Goal: Information Seeking & Learning: Learn about a topic

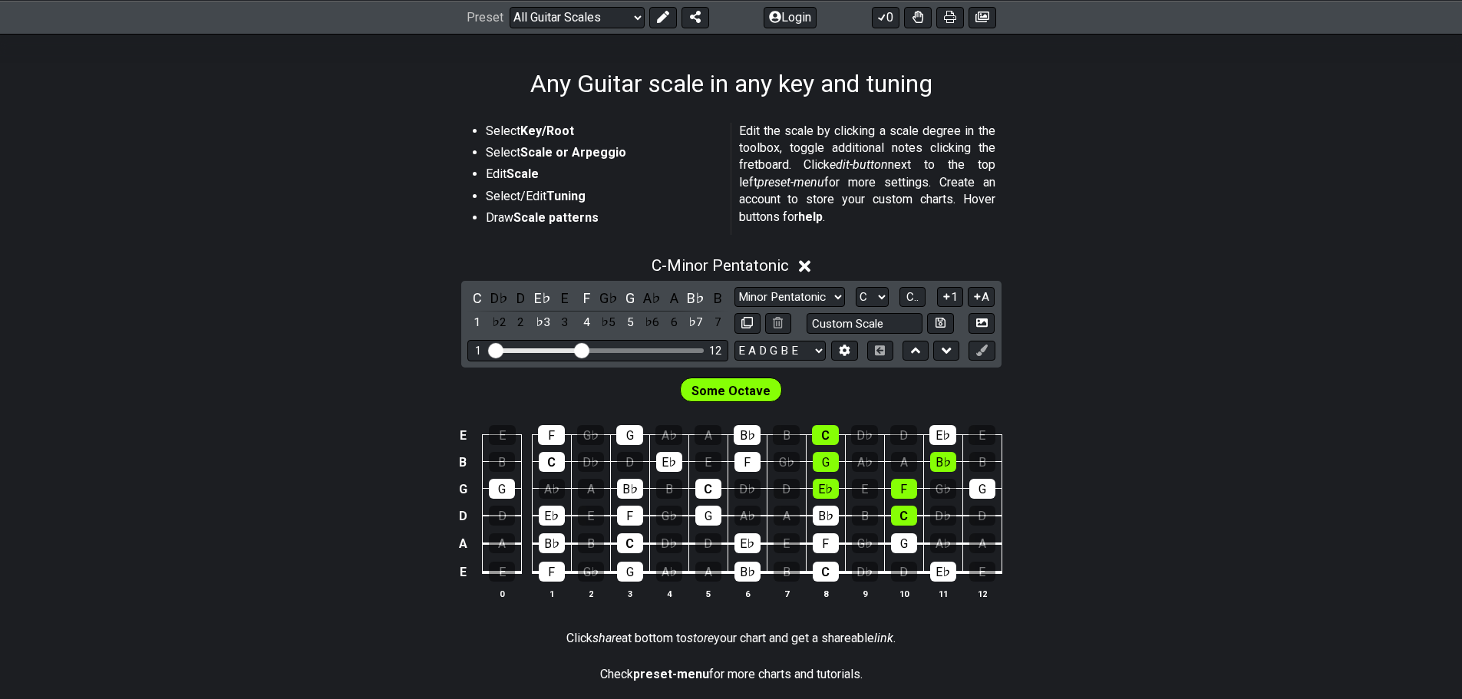
scroll to position [230, 0]
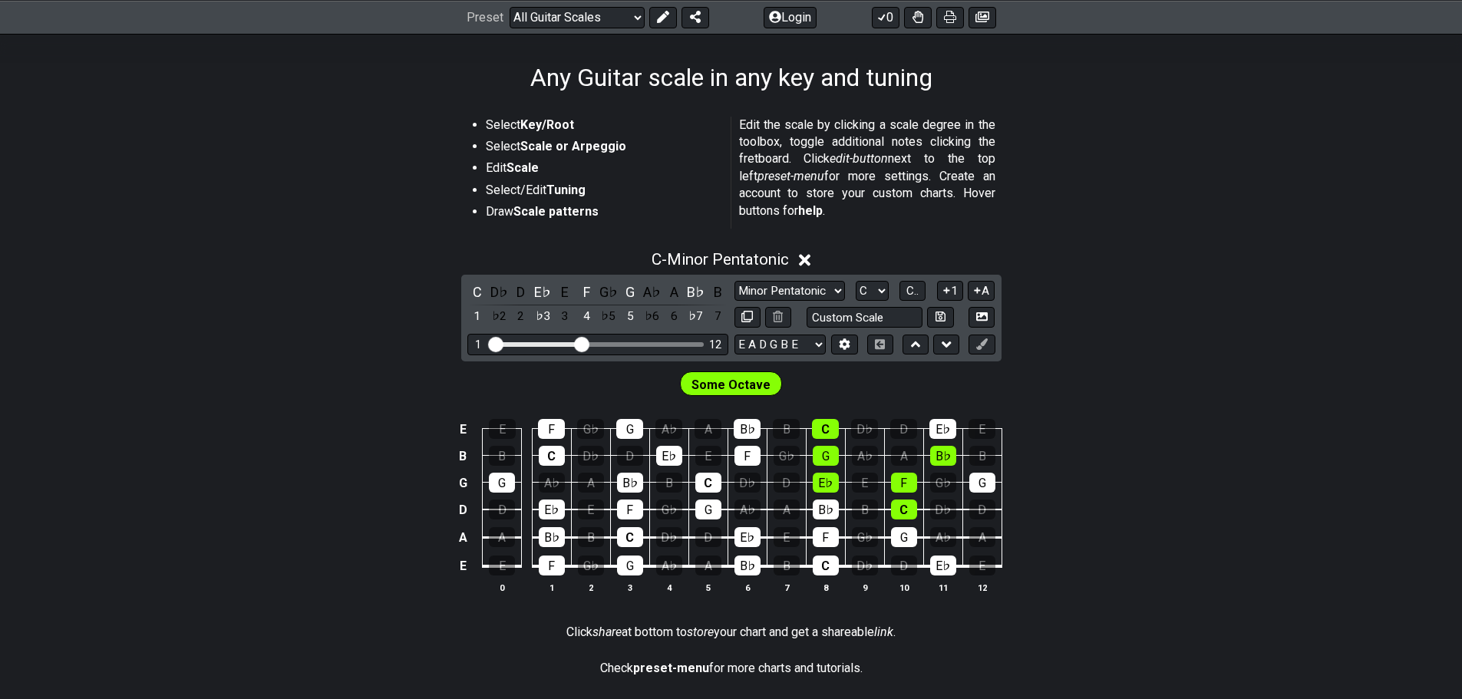
click at [1204, 408] on div "E E F G♭ G A♭ A B♭ B C D♭ D E♭ E B B C D♭ D E♭ E F G♭ G A♭ A B♭ B G G A♭ A B♭ B…" at bounding box center [731, 507] width 1462 height 216
click at [715, 381] on span "Some Octave" at bounding box center [731, 385] width 79 height 22
click at [753, 290] on select "Minor Pentatonic Root Minor Pentatonic Major Pentatonic Minor Blues Major Blues…" at bounding box center [790, 291] width 111 height 21
select select "Major Pentatonic"
click at [735, 281] on select "Minor Pentatonic Root Minor Pentatonic Major Pentatonic Minor Blues Major Blues…" at bounding box center [790, 291] width 111 height 21
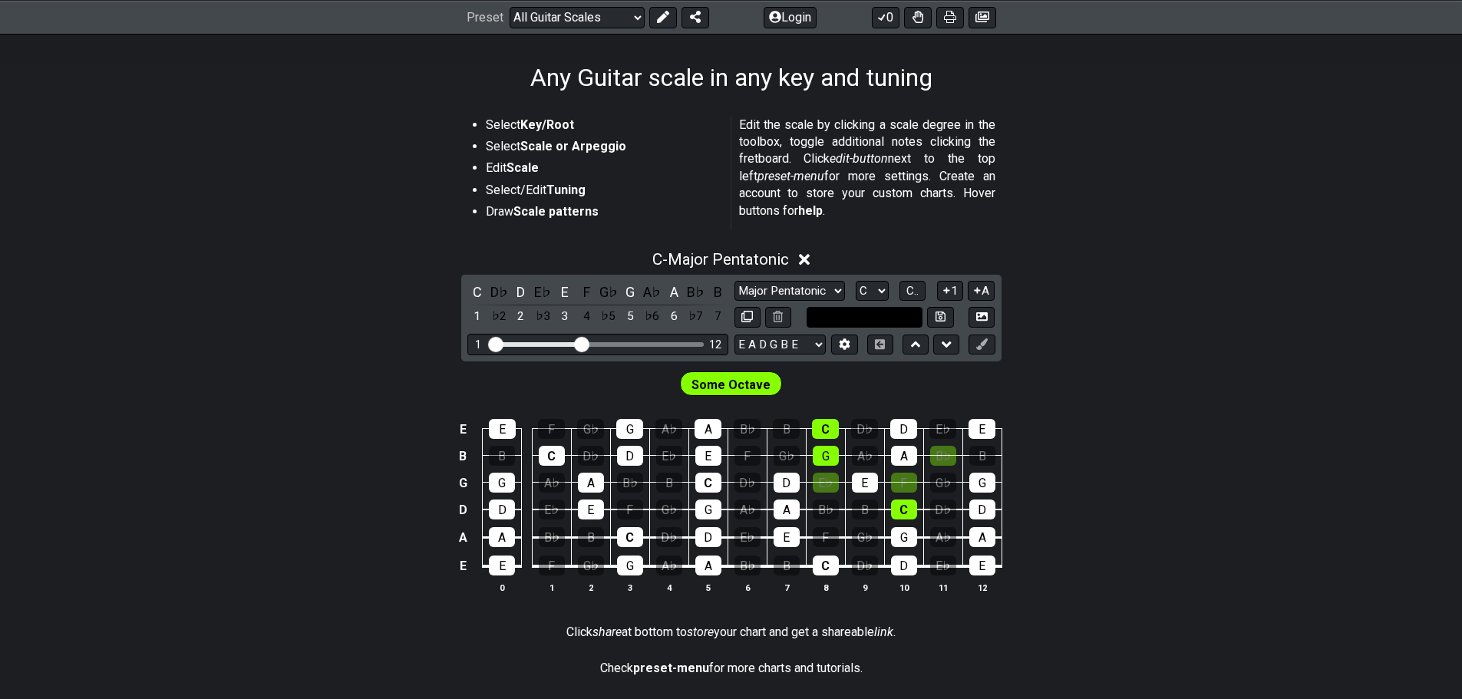
click at [842, 325] on input "text" at bounding box center [865, 317] width 117 height 21
type input "Custom Scale"
click at [1065, 315] on div "C - Major Pentatonic C D♭ D E♭ E F G♭ G A♭ A B♭ B 1 ♭2 2 ♭3 3 4 ♭5 5 ♭6 6 ♭7 7 …" at bounding box center [731, 428] width 1462 height 375
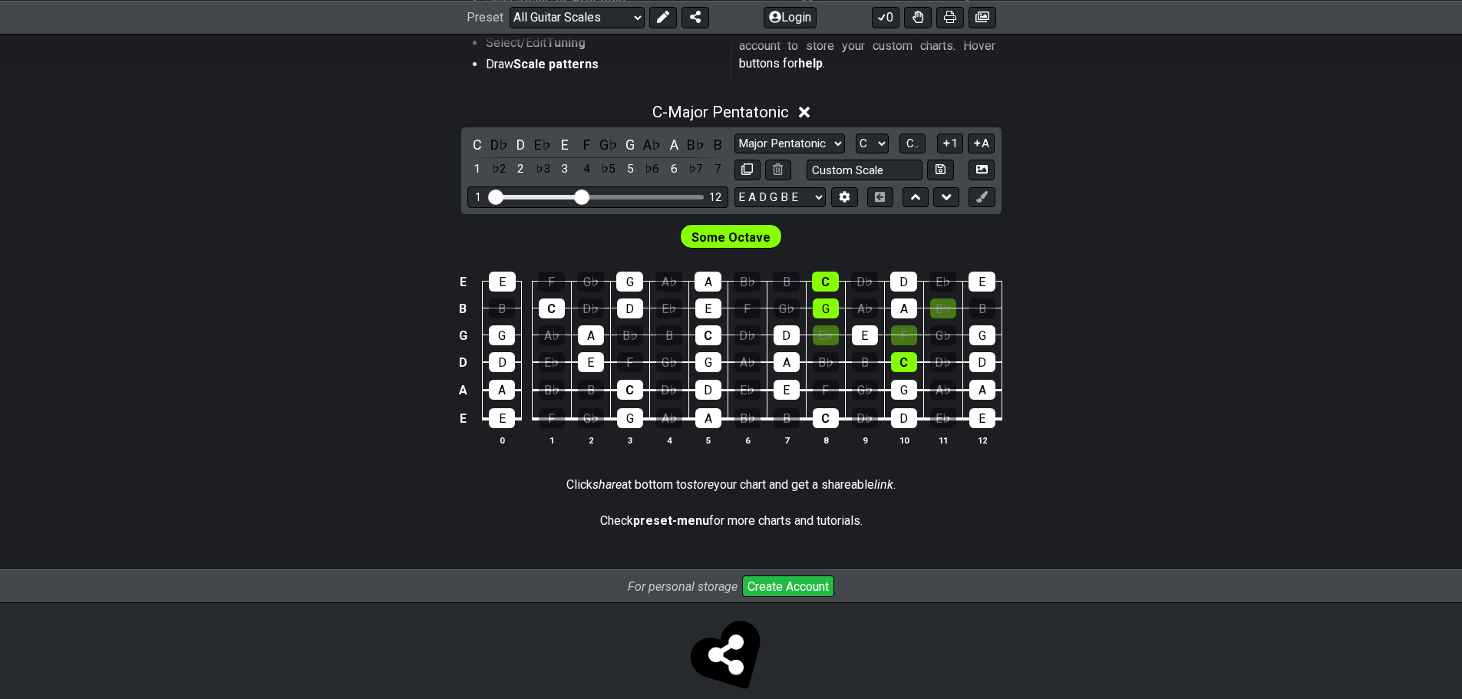
scroll to position [384, 0]
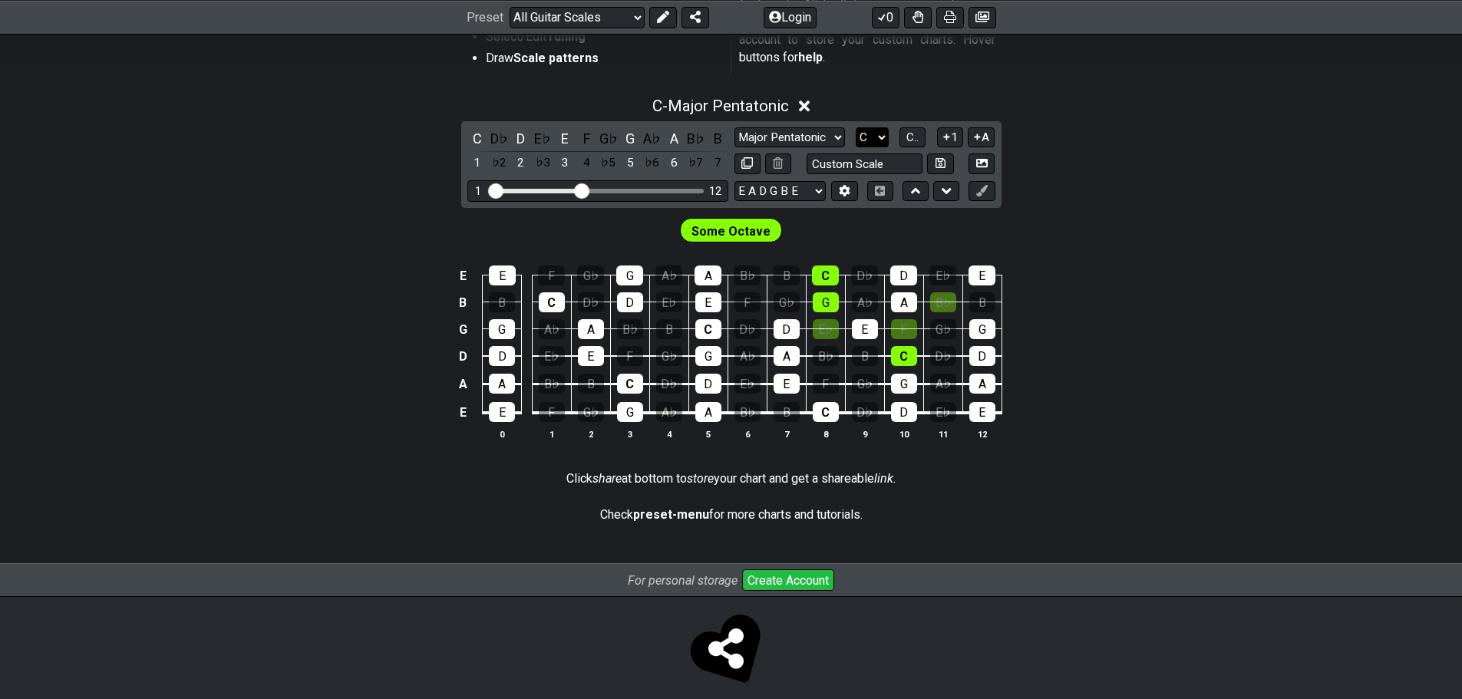
click at [872, 142] on select "A♭ A A♯ B♭ B C C♯ D♭ D D♯ E♭ E F F♯ G♭ G G♯" at bounding box center [872, 137] width 33 height 21
click at [919, 137] on span "C.." at bounding box center [912, 137] width 12 height 14
click at [919, 137] on span "1..7" at bounding box center [912, 137] width 18 height 14
click at [919, 137] on button "..." at bounding box center [913, 137] width 26 height 21
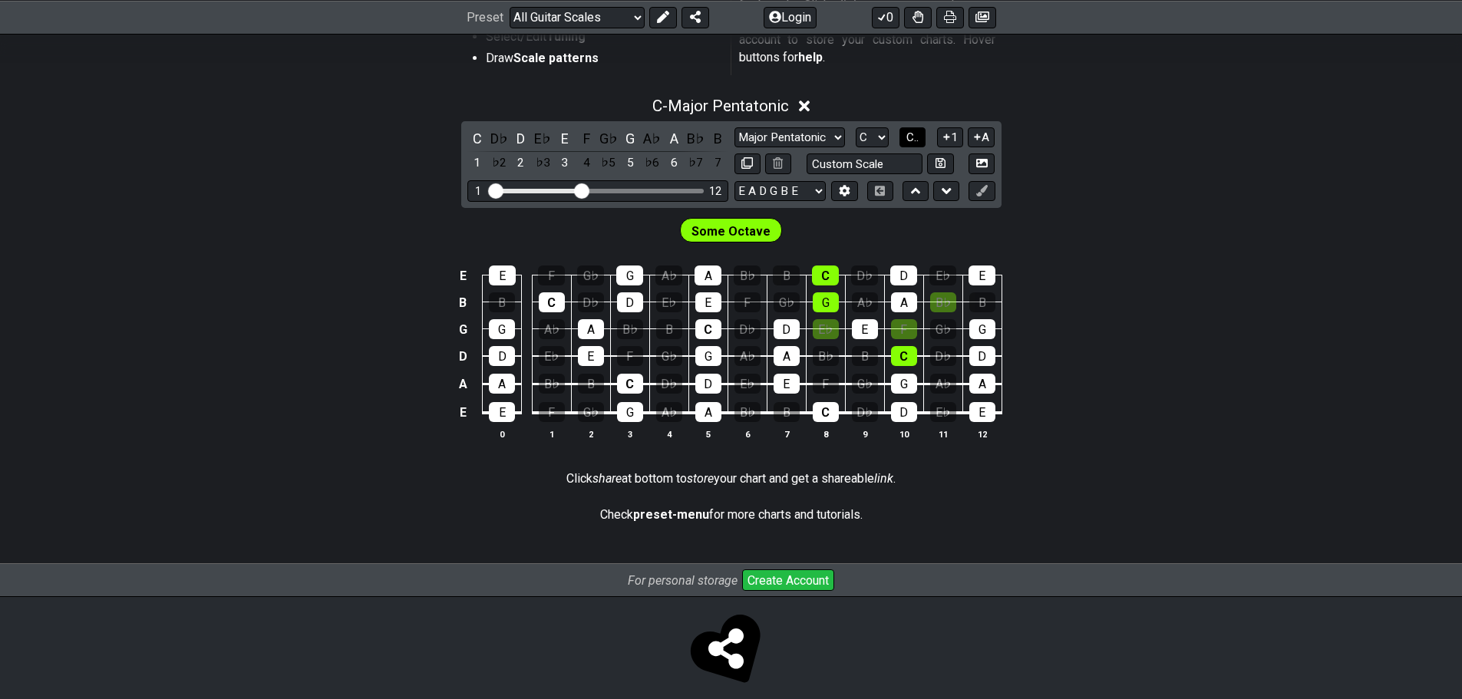
click at [919, 137] on span "C.." at bounding box center [912, 137] width 12 height 14
click at [919, 137] on span "1..7" at bounding box center [912, 137] width 18 height 14
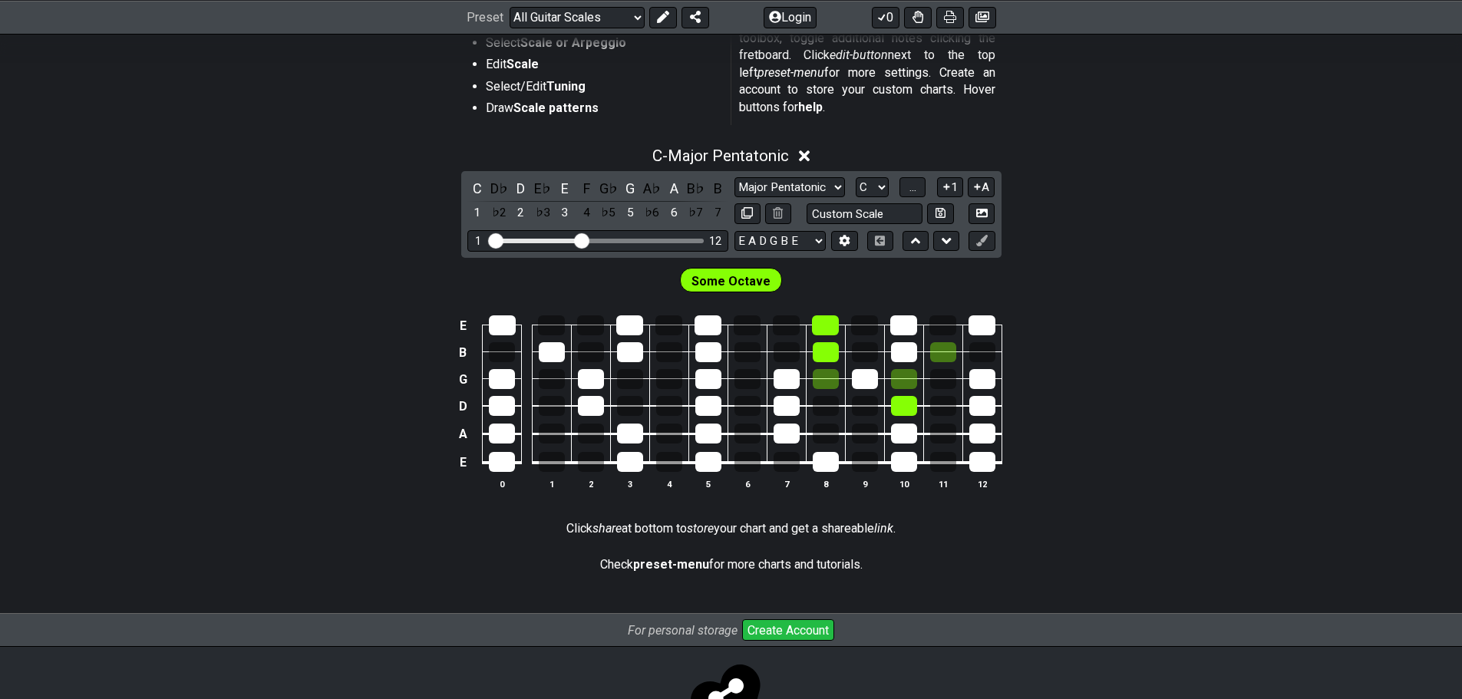
scroll to position [307, 0]
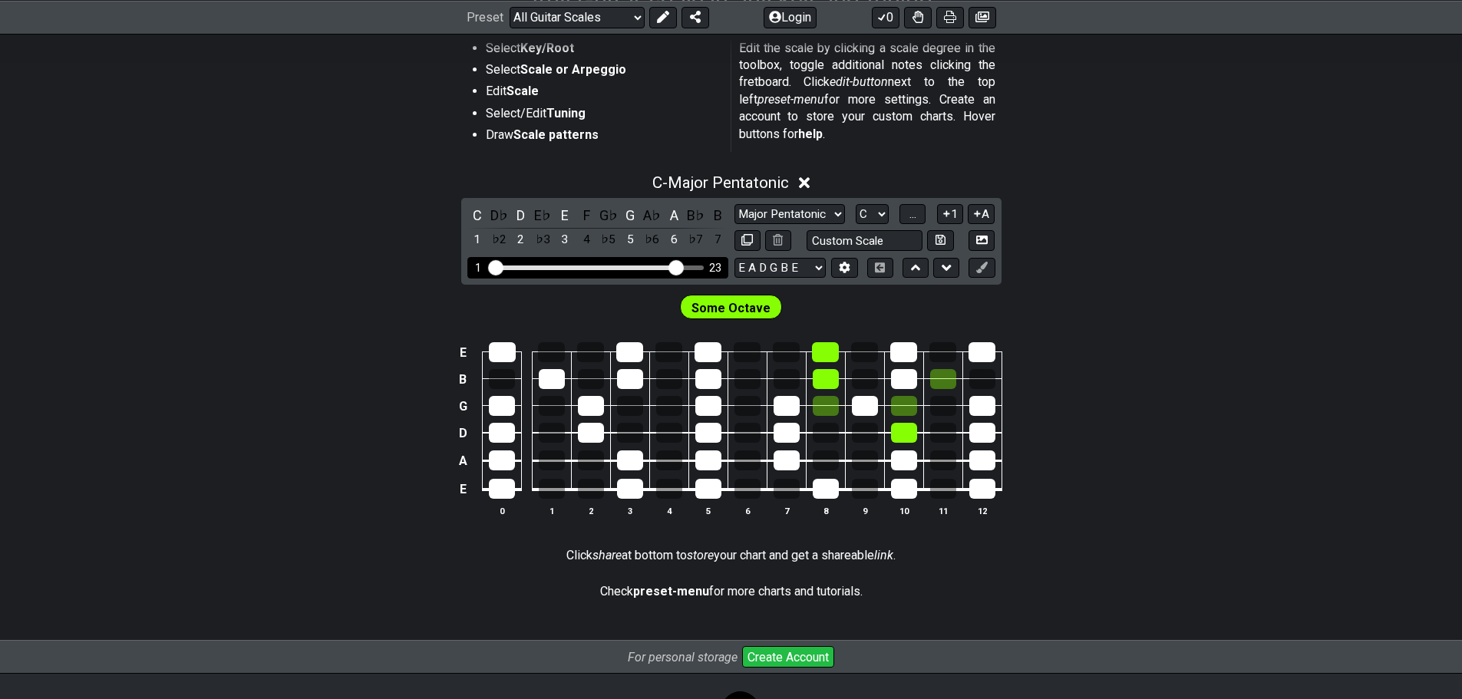
drag, startPoint x: 583, startPoint y: 264, endPoint x: 673, endPoint y: 271, distance: 90.1
click at [673, 266] on input "Visible fret range" at bounding box center [598, 266] width 218 height 0
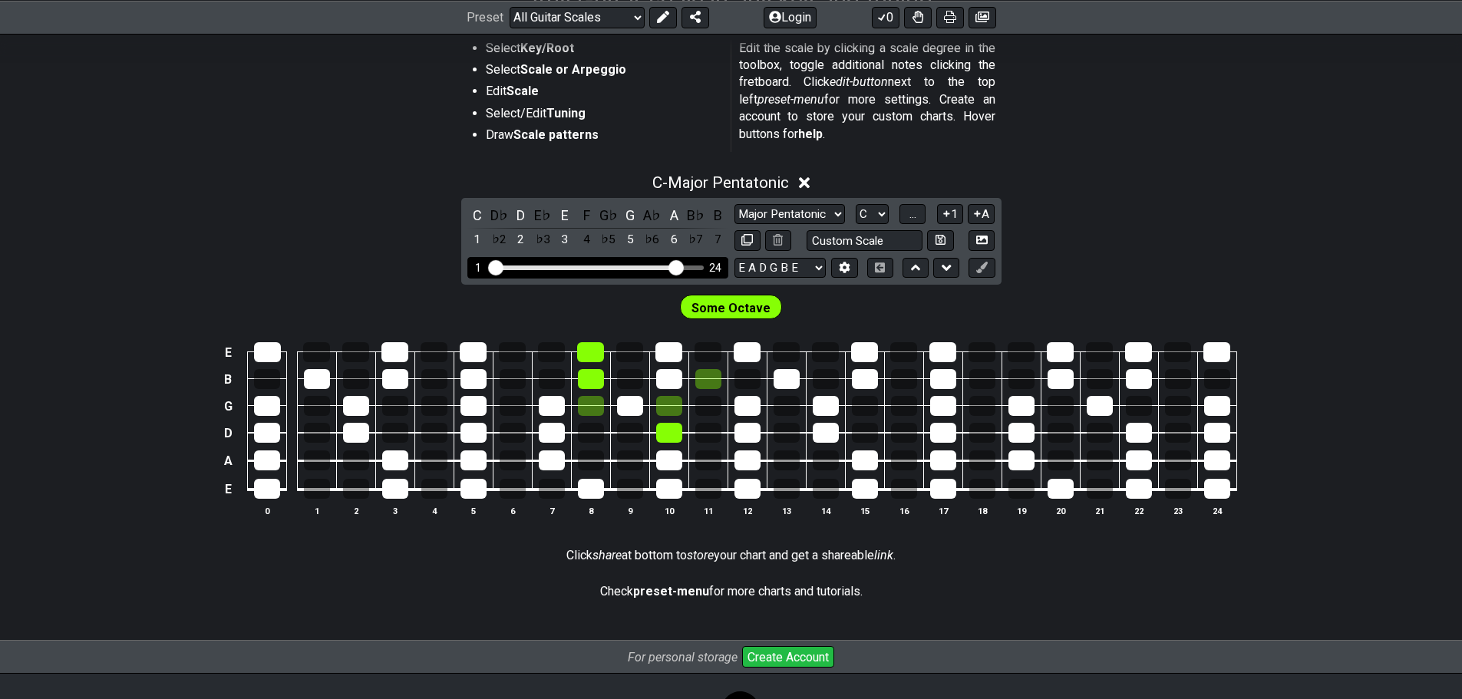
click at [675, 266] on input "Visible fret range" at bounding box center [598, 266] width 218 height 0
drag, startPoint x: 678, startPoint y: 265, endPoint x: 669, endPoint y: 266, distance: 9.2
click at [669, 266] on input "Visible fret range" at bounding box center [598, 266] width 218 height 0
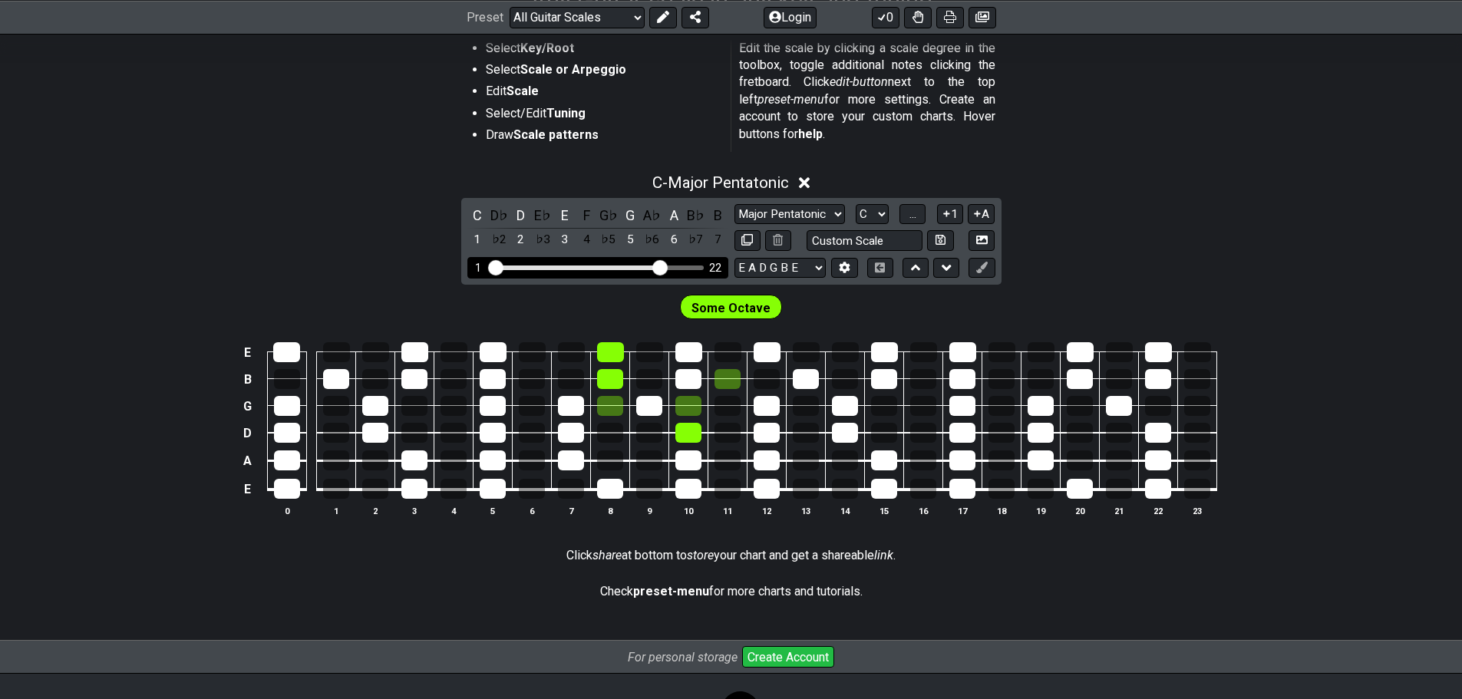
drag, startPoint x: 669, startPoint y: 266, endPoint x: 659, endPoint y: 266, distance: 10.0
click at [659, 266] on input "Visible fret range" at bounding box center [598, 266] width 218 height 0
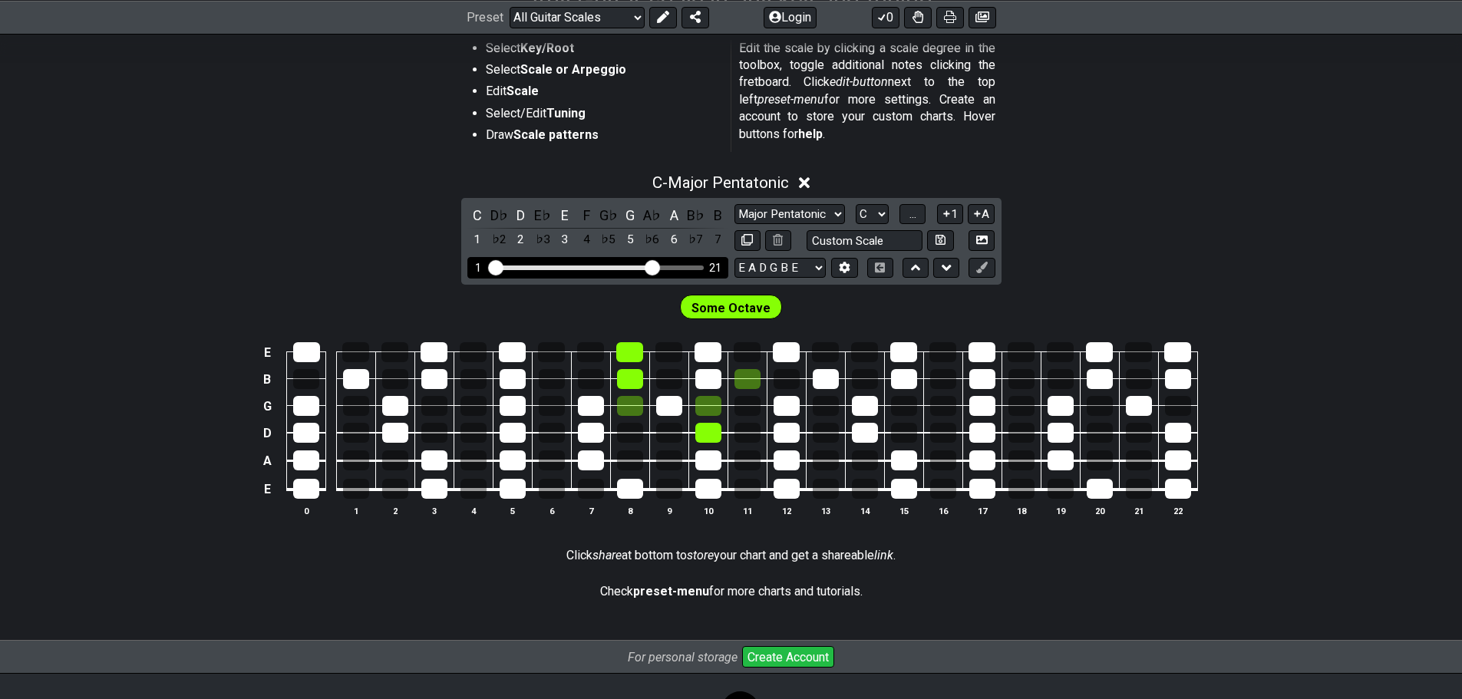
click at [656, 266] on input "Visible fret range" at bounding box center [598, 266] width 218 height 0
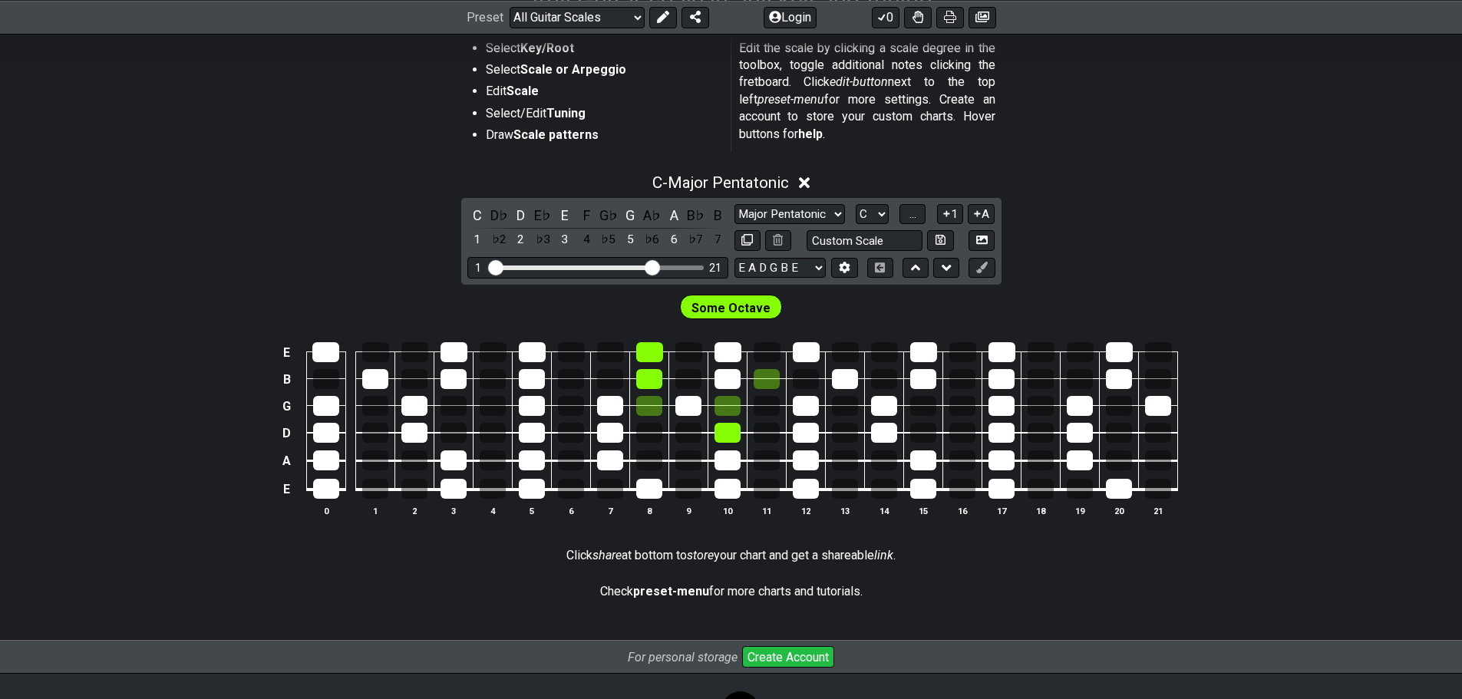
click at [1282, 302] on div "Some Octave" at bounding box center [731, 304] width 1462 height 38
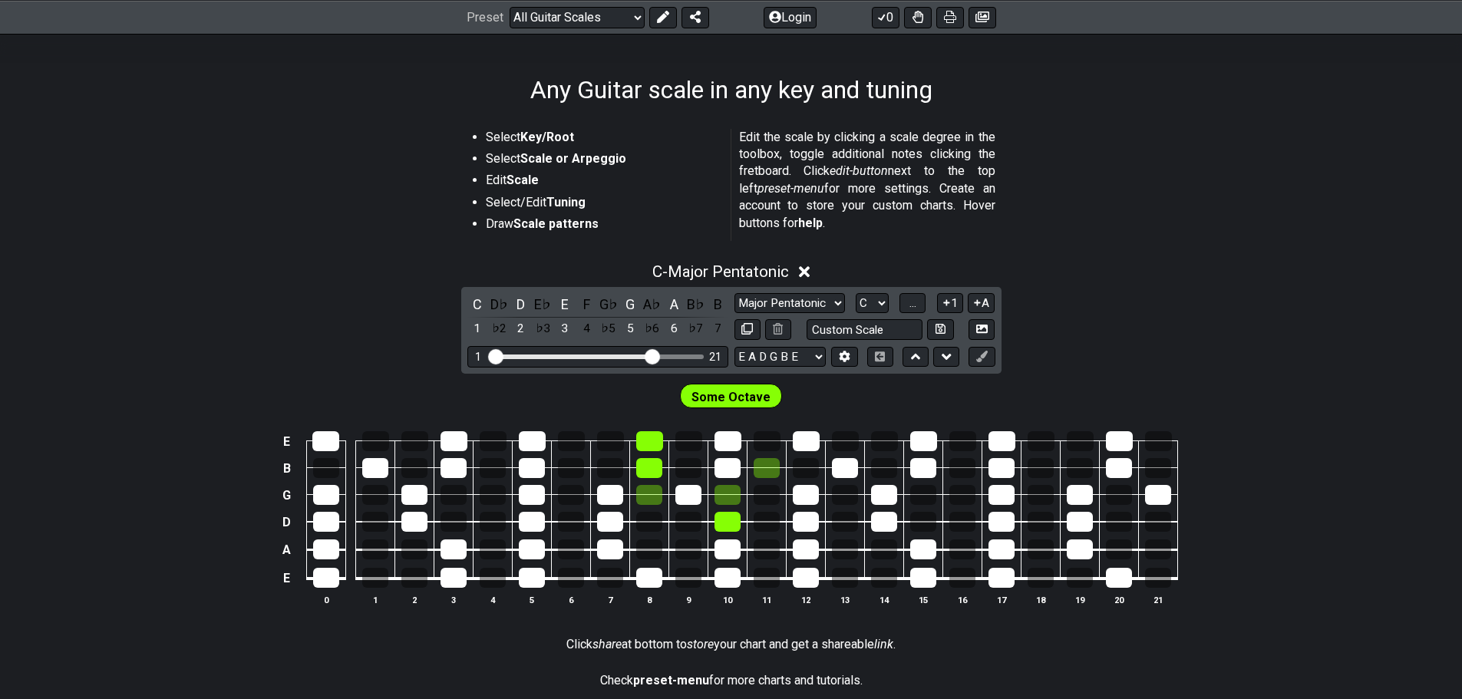
scroll to position [230, 0]
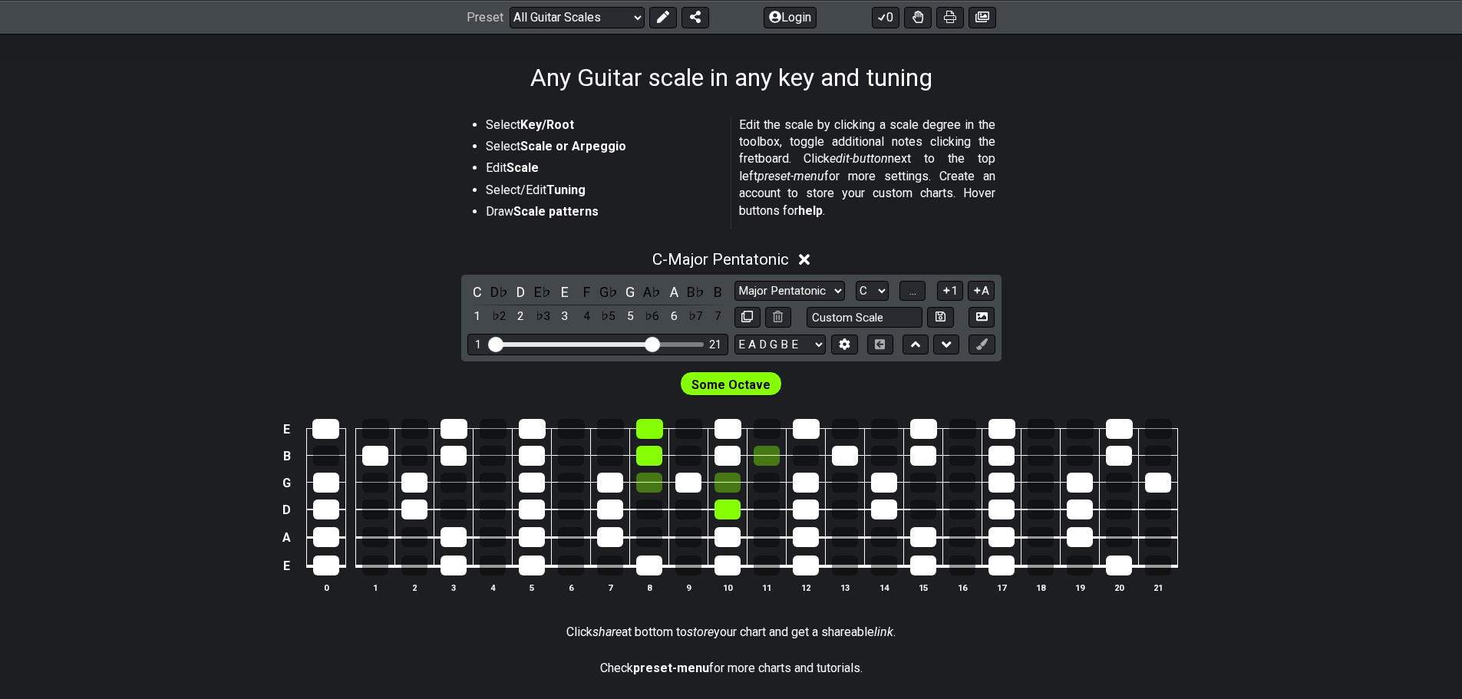
click at [747, 373] on div "Some Octave" at bounding box center [731, 383] width 103 height 25
click at [746, 379] on span "Some Octave" at bounding box center [731, 385] width 79 height 22
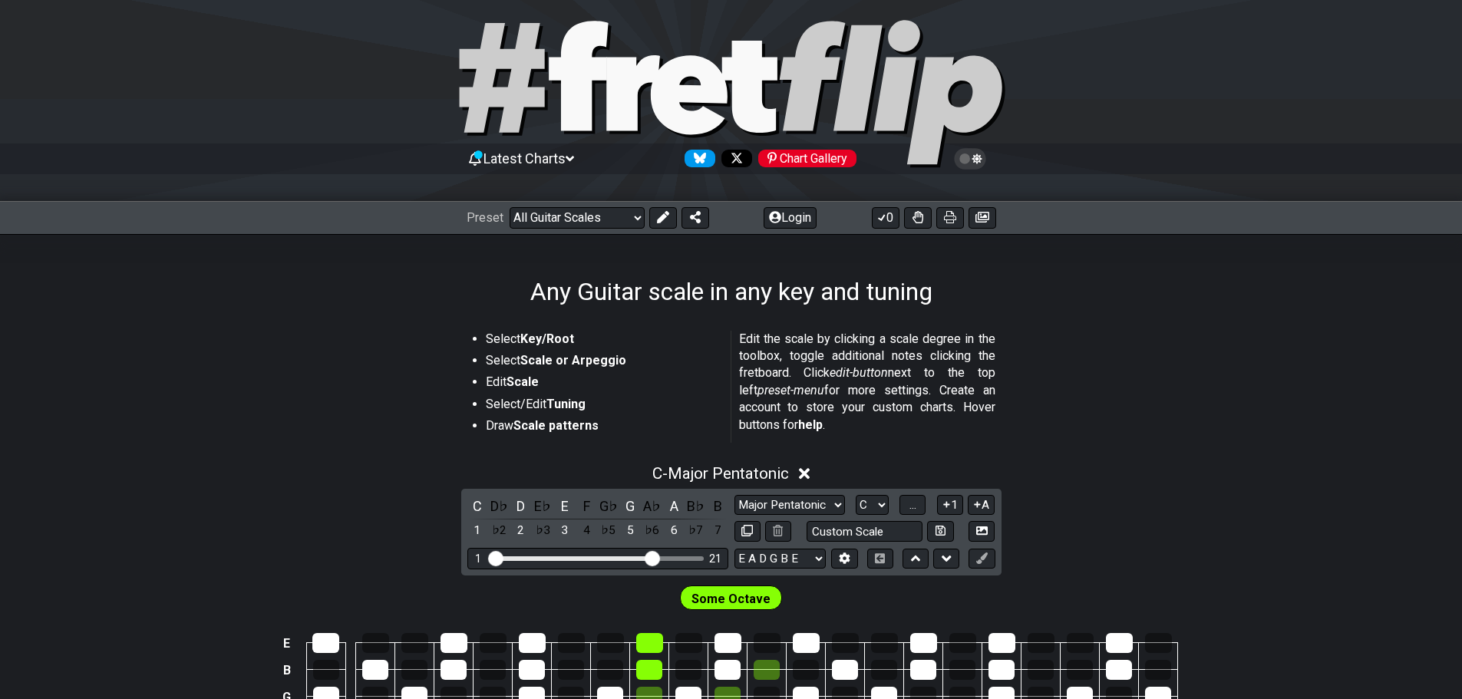
scroll to position [0, 0]
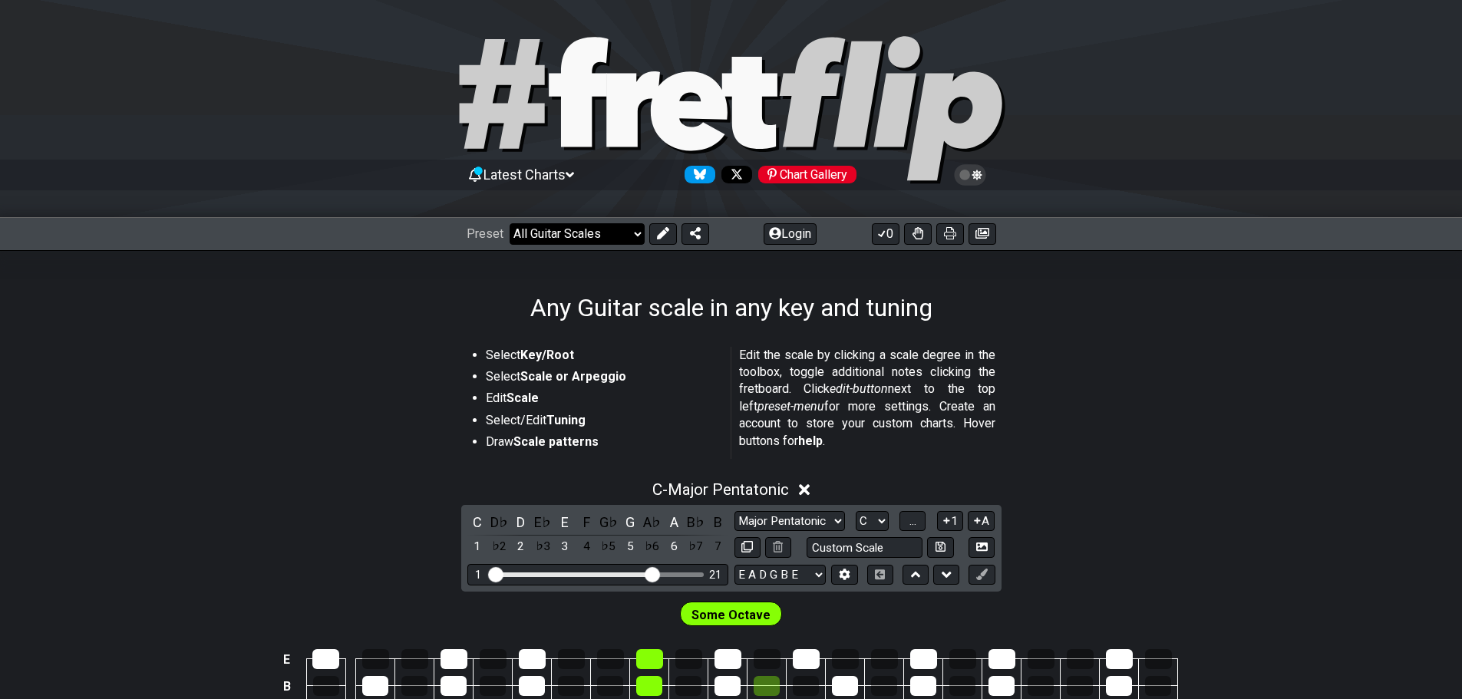
click at [583, 223] on select "Welcome to #fretflip! Initial Preset Custom Preset Minor Pentatonic Major Penta…" at bounding box center [577, 233] width 135 height 21
click at [510, 223] on select "Welcome to #fretflip! Initial Preset Custom Preset Minor Pentatonic Major Penta…" at bounding box center [577, 233] width 135 height 21
select select "/guitar-scales"
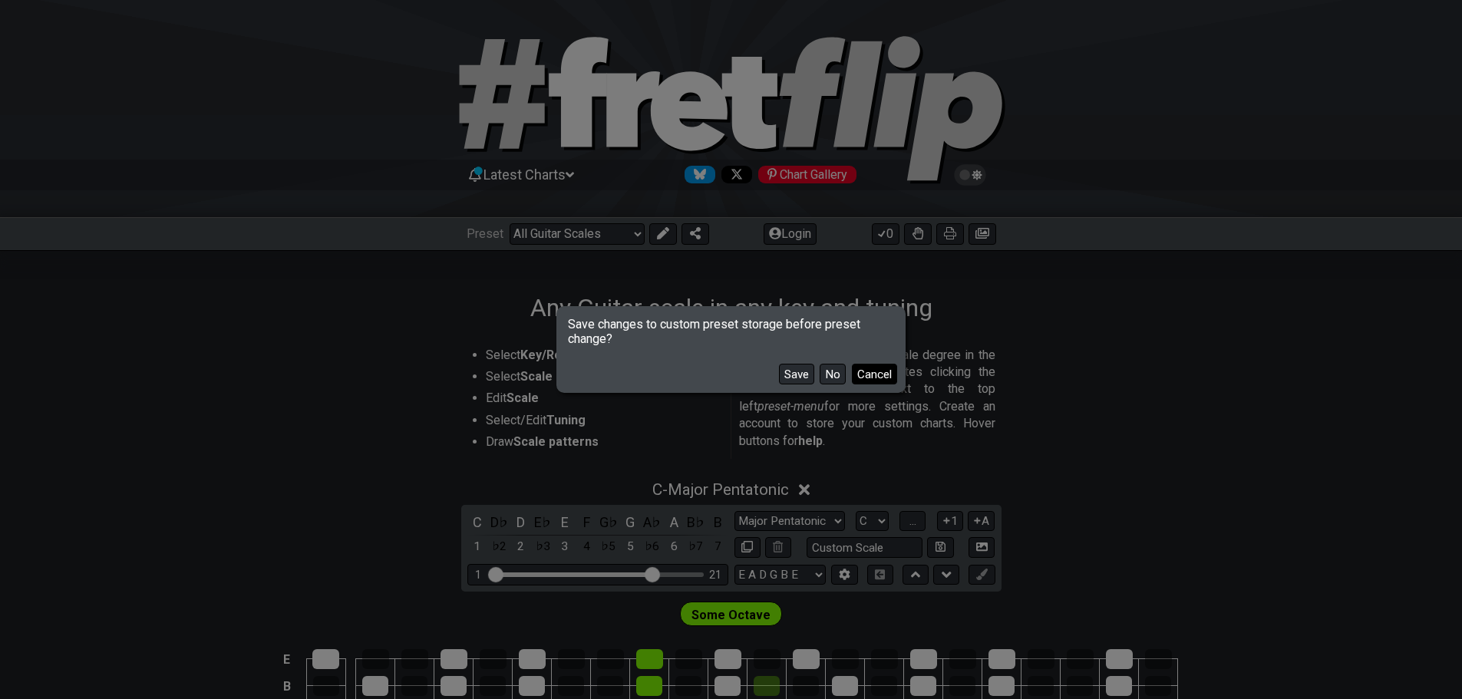
click at [875, 375] on button "Cancel" at bounding box center [874, 374] width 45 height 21
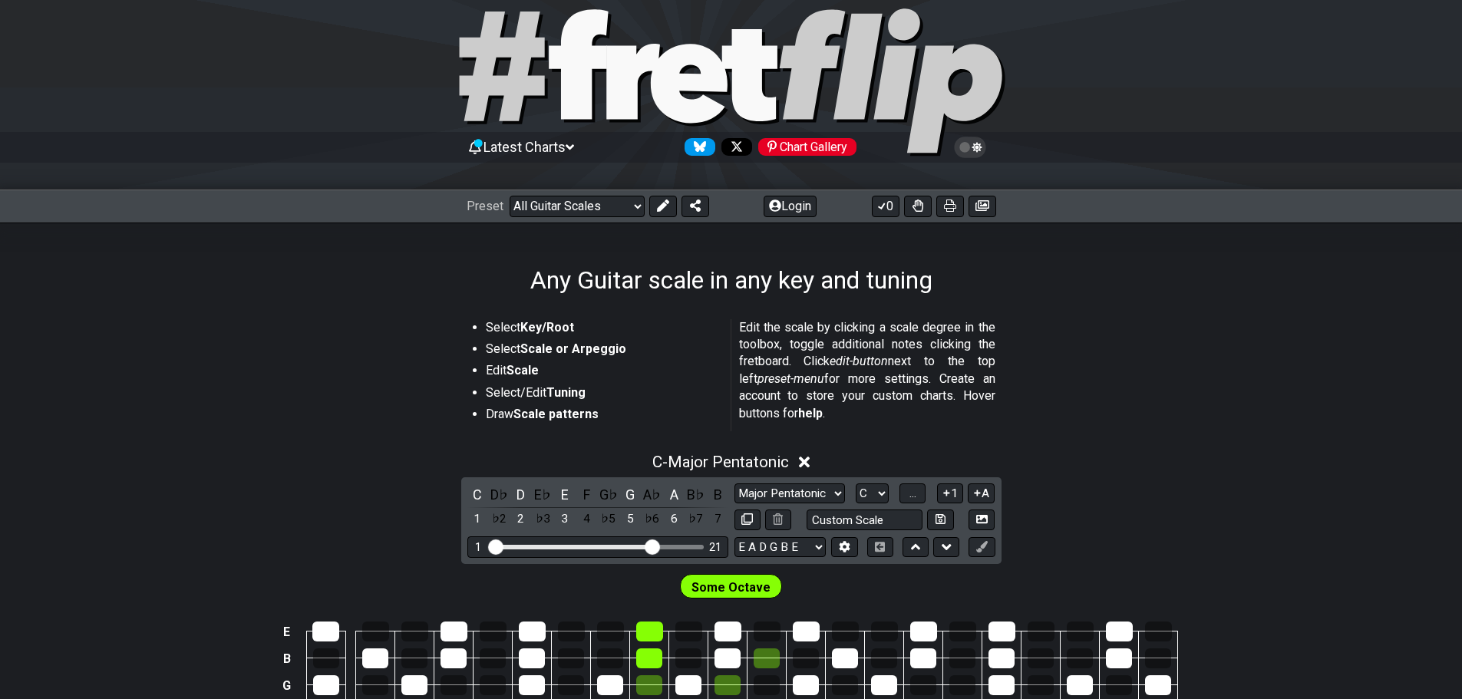
scroll to position [307, 0]
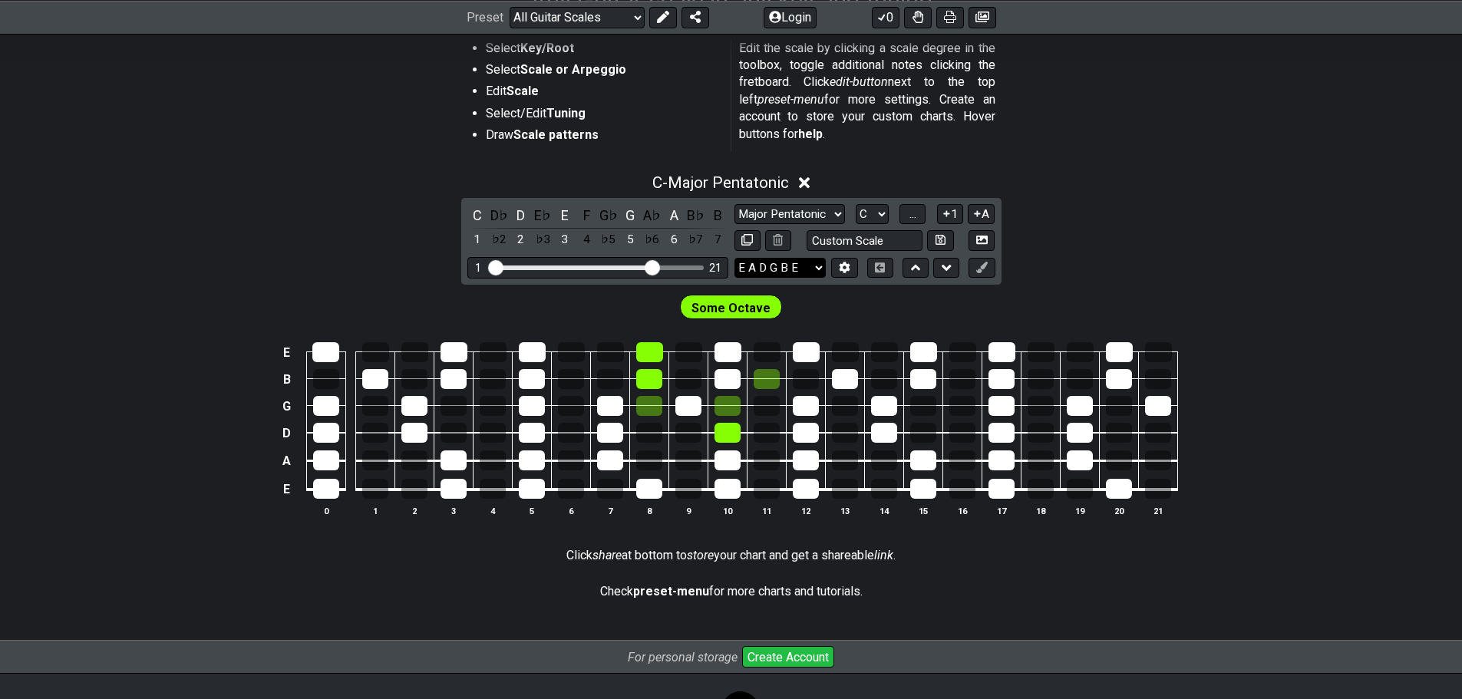
click at [759, 269] on select "E A D G B E E A D G B E E A D G B E B E A D F♯ B A D G C E A D A D G B E E♭ A♭ …" at bounding box center [780, 268] width 91 height 21
click at [848, 243] on input "text" at bounding box center [865, 240] width 117 height 21
type input "Custom Scale"
click at [1218, 254] on div "C - Major Pentatonic C D♭ D E♭ E F G♭ G A♭ A B♭ B 1 ♭2 2 ♭3 3 4 ♭5 5 ♭6 6 ♭7 7 …" at bounding box center [731, 351] width 1462 height 375
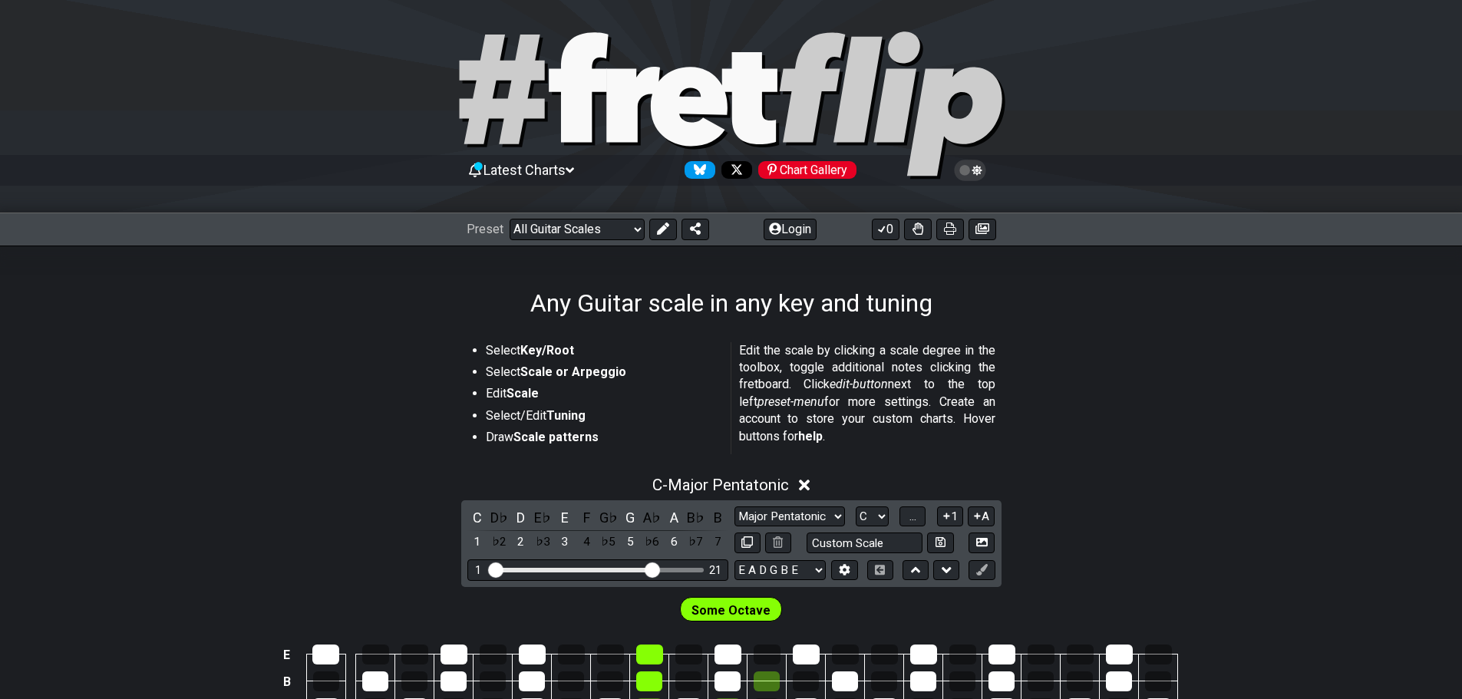
scroll to position [0, 0]
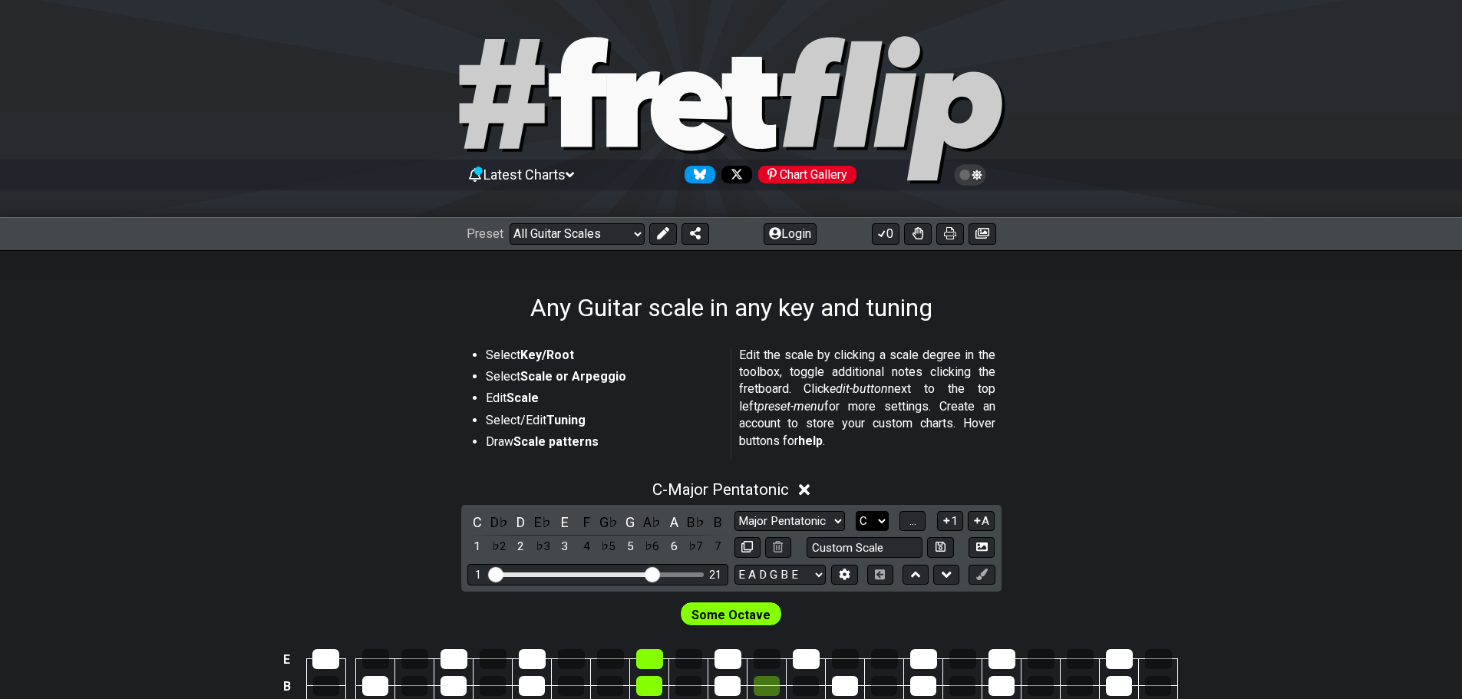
click at [880, 519] on select "A♭ A A♯ B♭ B C C♯ D♭ D D♯ E♭ E F F♯ G♭ G G♯" at bounding box center [872, 521] width 33 height 21
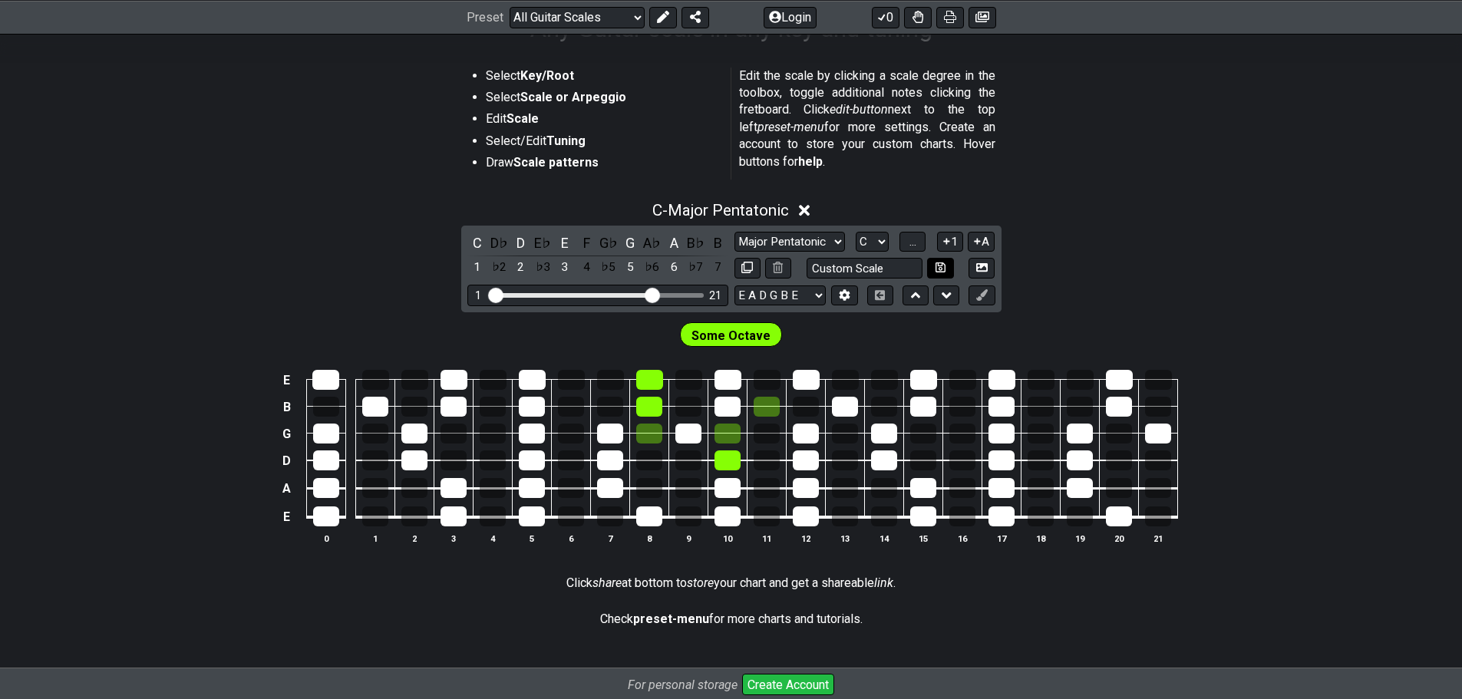
scroll to position [307, 0]
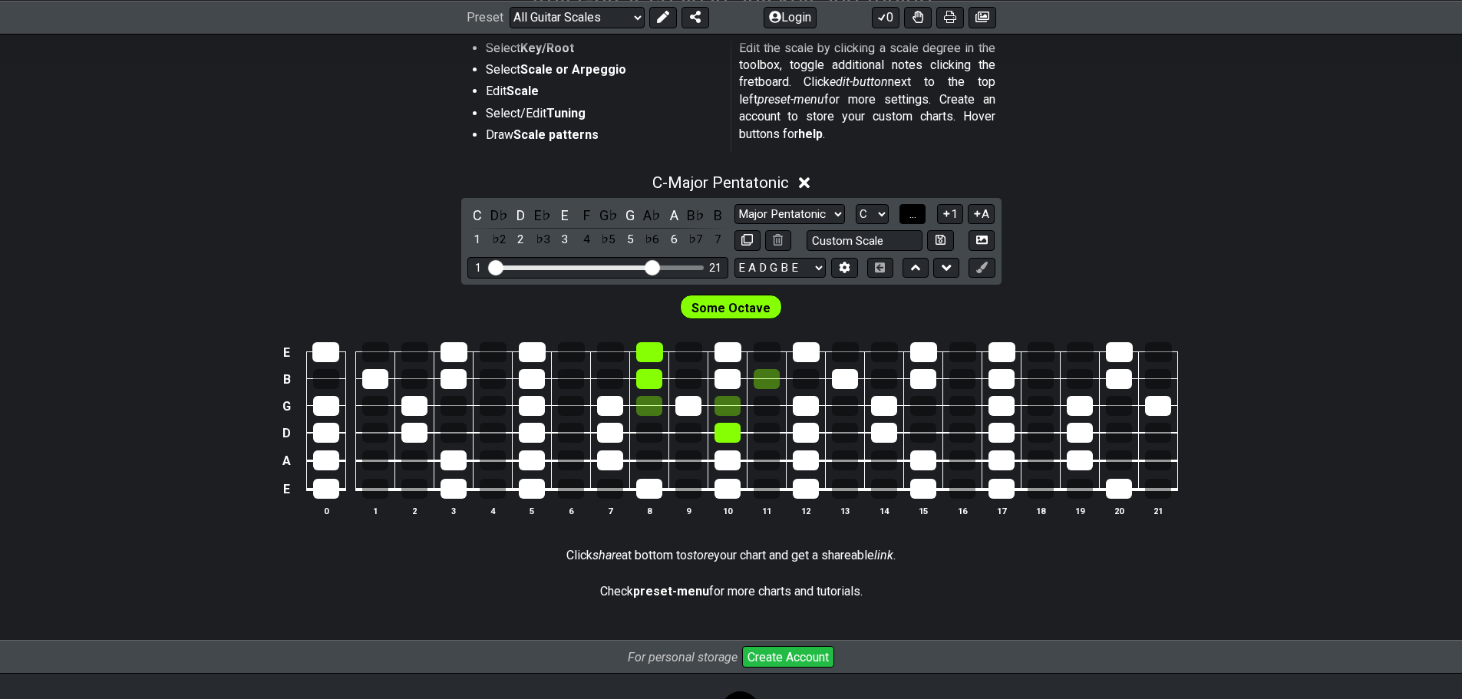
click at [916, 214] on span "..." at bounding box center [912, 214] width 7 height 14
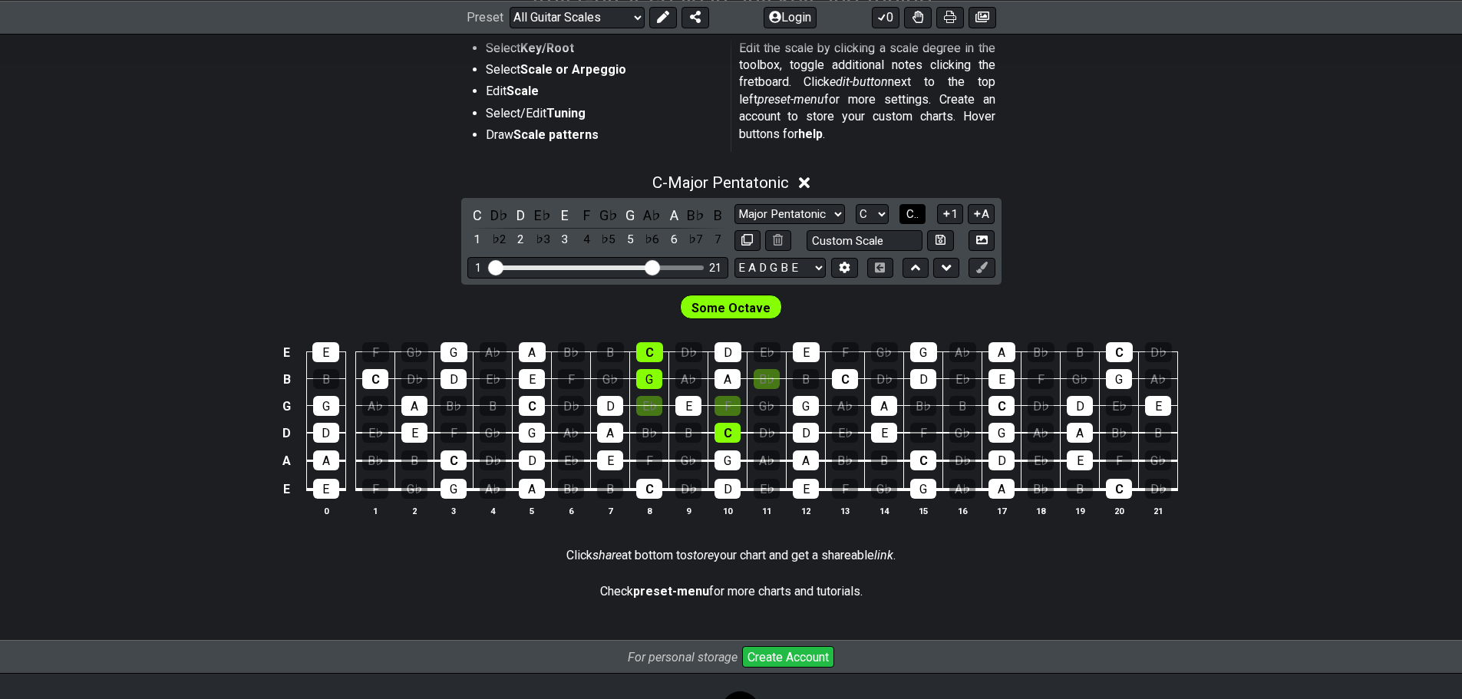
click at [917, 213] on span "C.." at bounding box center [912, 214] width 12 height 14
click at [917, 213] on span "1..7" at bounding box center [912, 214] width 18 height 14
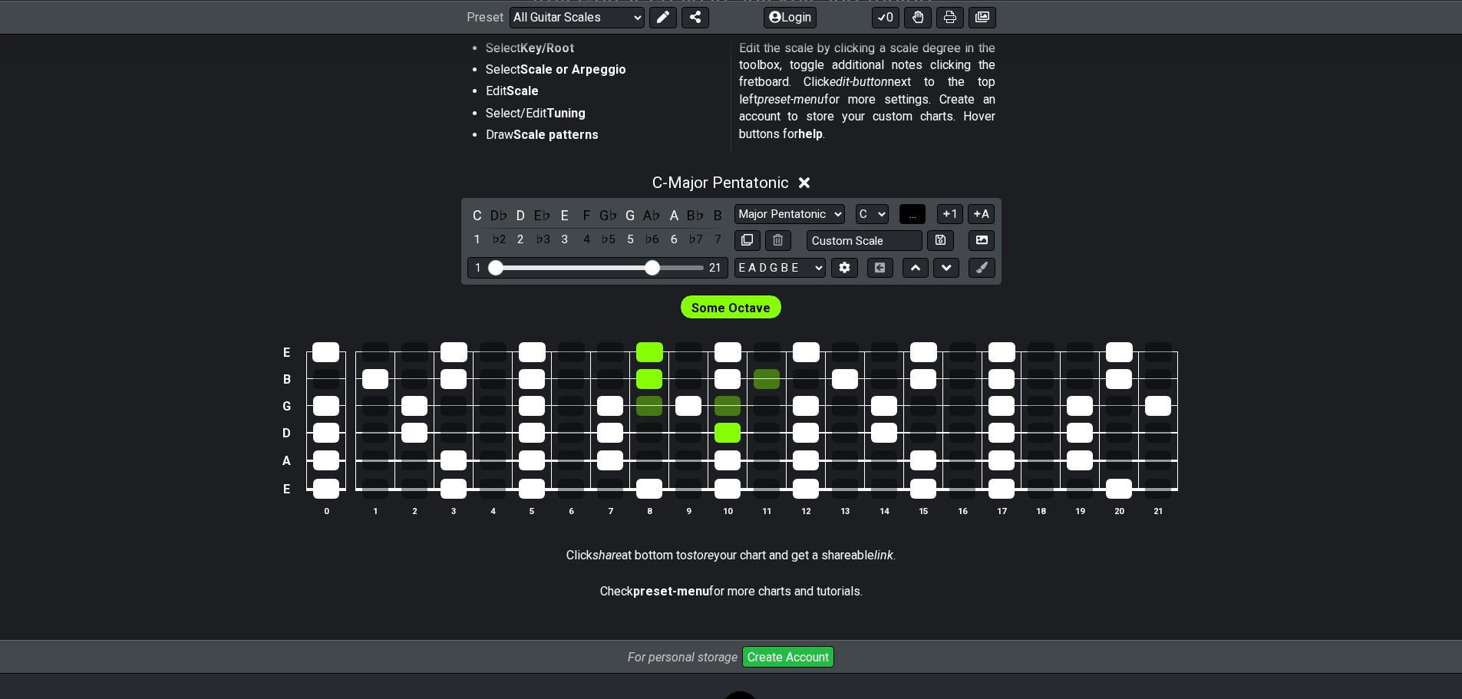
click at [916, 213] on span "..." at bounding box center [912, 214] width 7 height 14
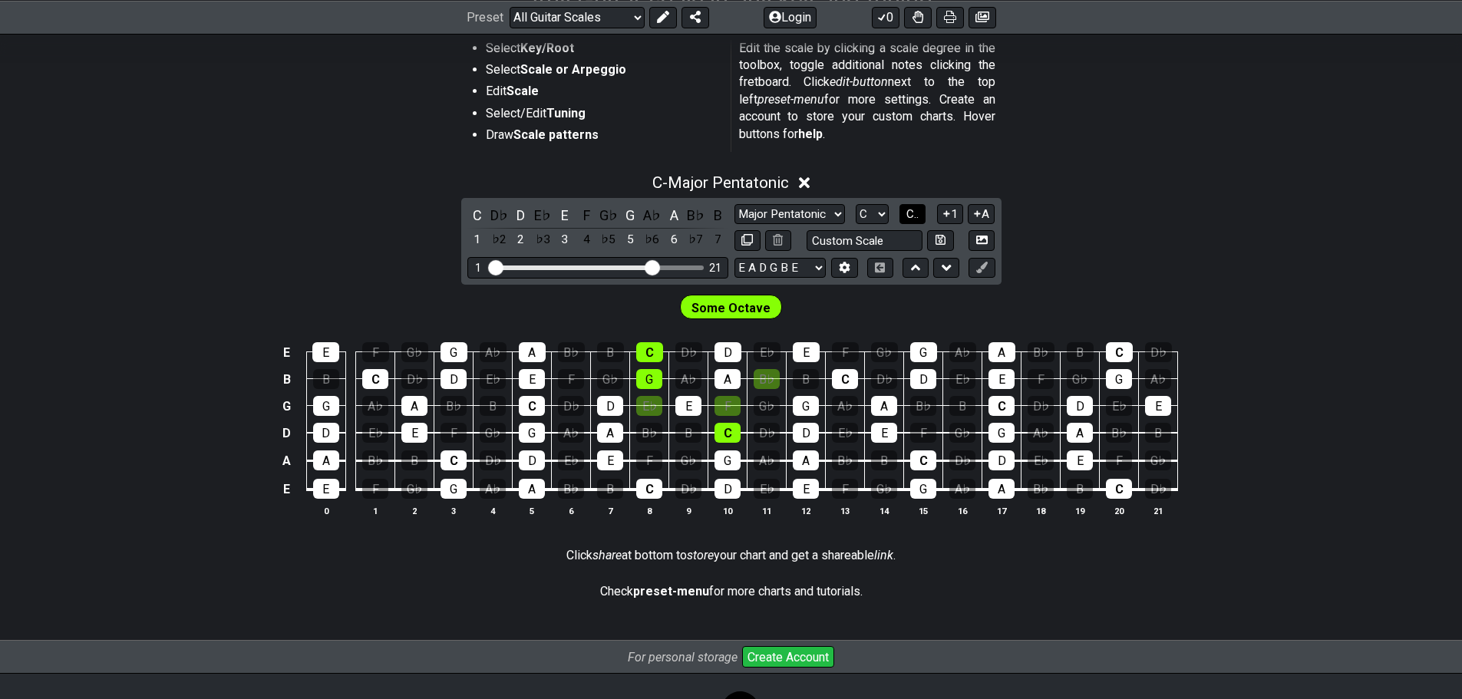
click at [917, 213] on span "C.." at bounding box center [912, 214] width 12 height 14
click at [917, 213] on span "1..7" at bounding box center [912, 214] width 18 height 14
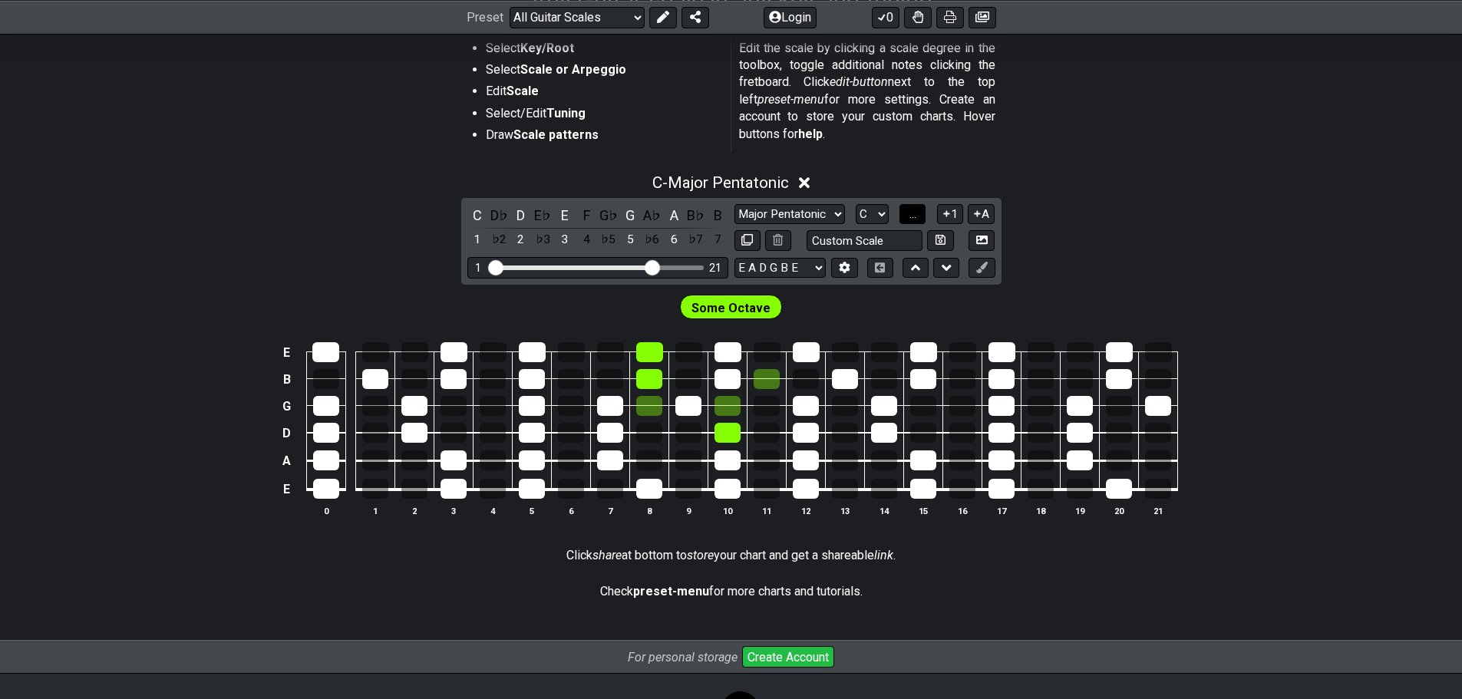
click at [916, 213] on span "..." at bounding box center [912, 214] width 7 height 14
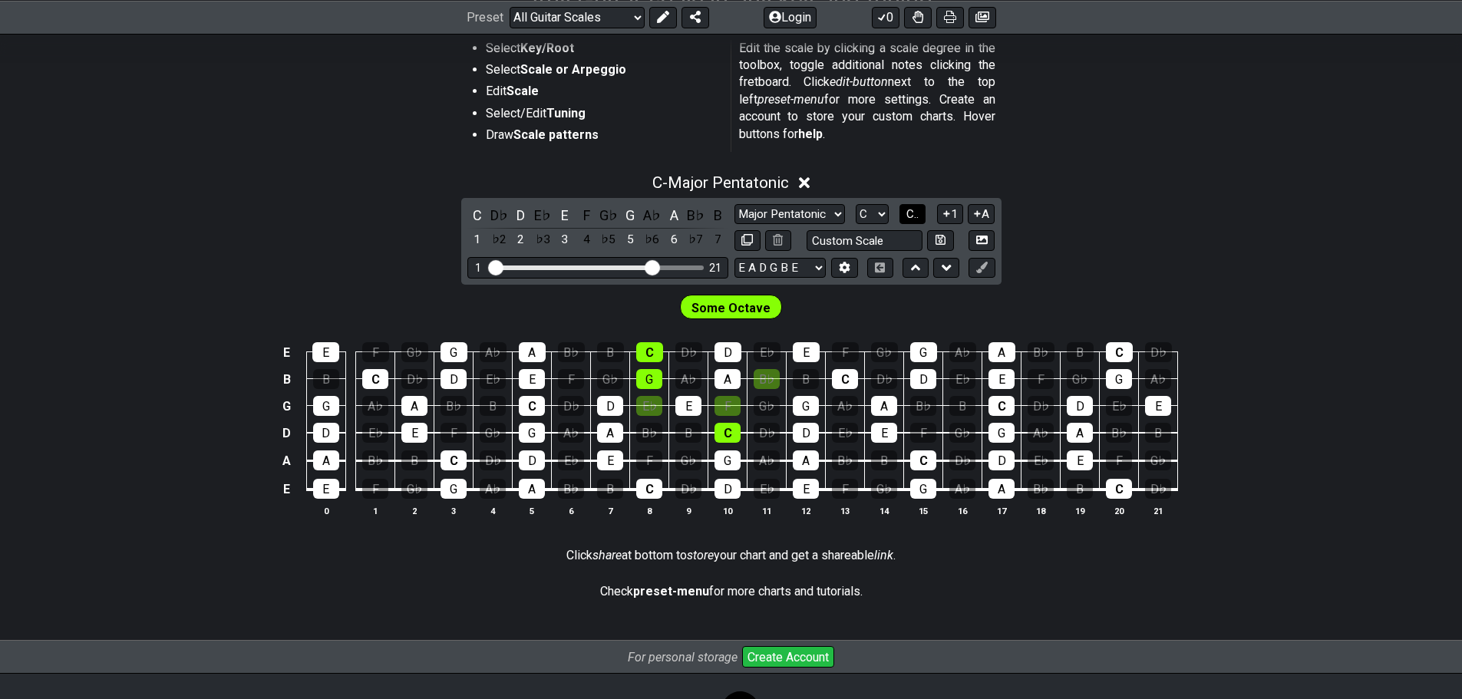
click at [917, 213] on span "C.." at bounding box center [912, 214] width 12 height 14
click at [649, 347] on div "1" at bounding box center [649, 352] width 27 height 20
click at [645, 352] on div "1" at bounding box center [649, 352] width 27 height 20
click at [652, 353] on div "1" at bounding box center [649, 352] width 27 height 20
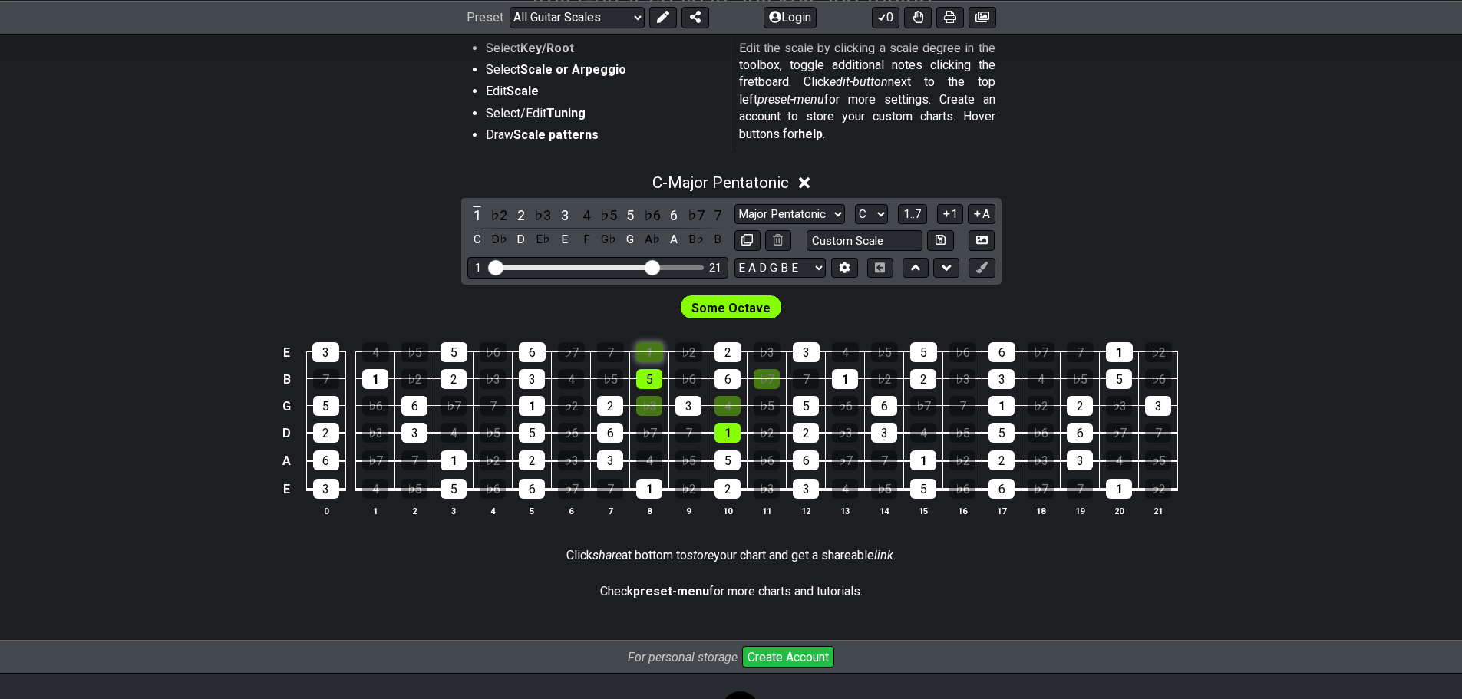
click at [652, 353] on div "1" at bounding box center [649, 352] width 27 height 20
click at [656, 346] on div "1" at bounding box center [649, 352] width 27 height 20
click at [748, 304] on span "Some Octave" at bounding box center [731, 308] width 79 height 22
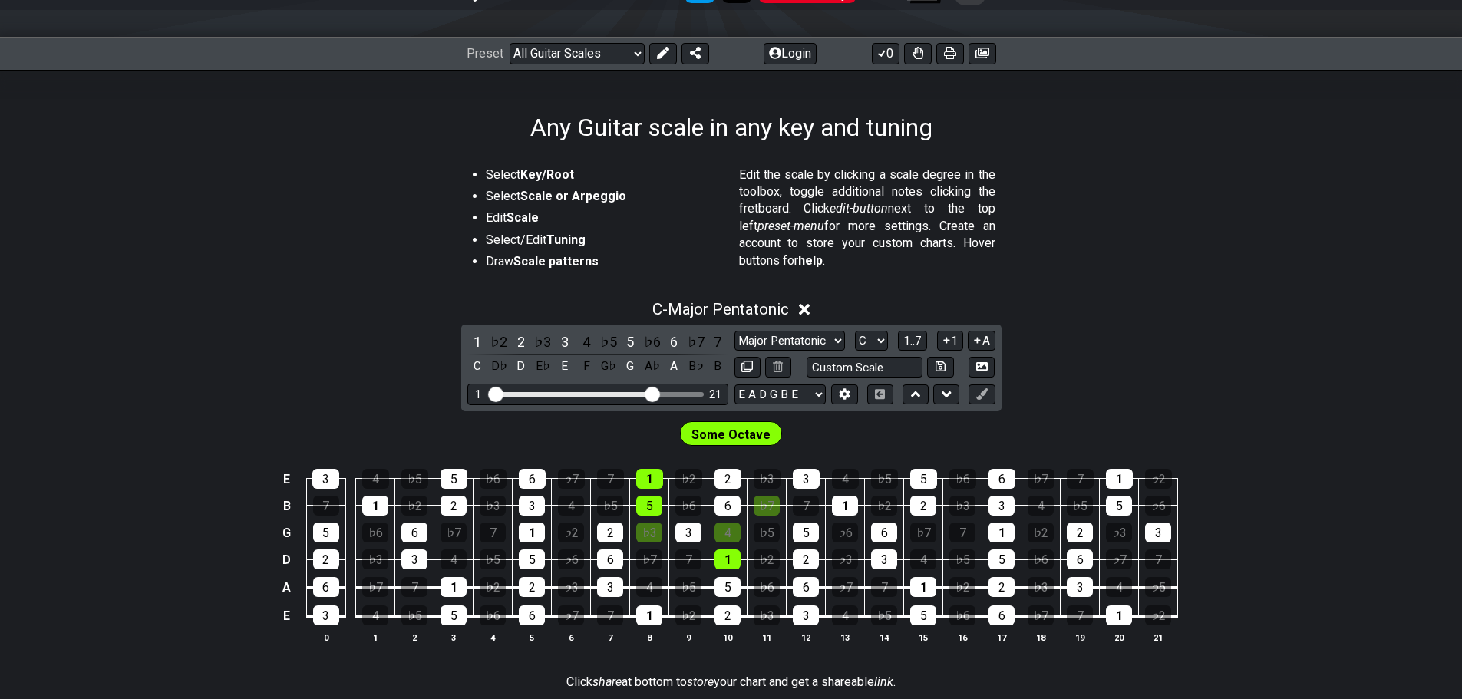
scroll to position [154, 0]
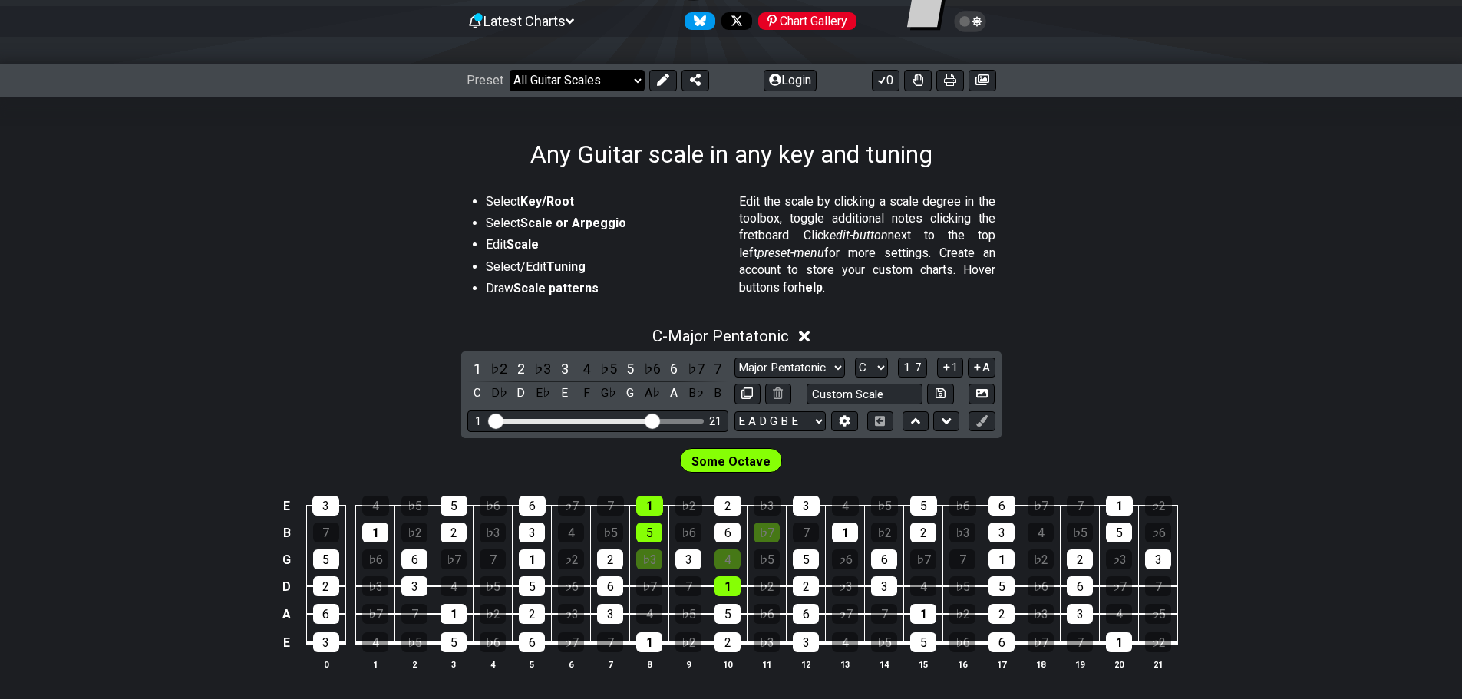
click at [587, 86] on select "Welcome to #fretflip! Initial Preset Custom Preset Minor Pentatonic Major Penta…" at bounding box center [577, 80] width 135 height 21
click at [510, 70] on select "Welcome to #fretflip! Initial Preset Custom Preset Minor Pentatonic Major Penta…" at bounding box center [577, 80] width 135 height 21
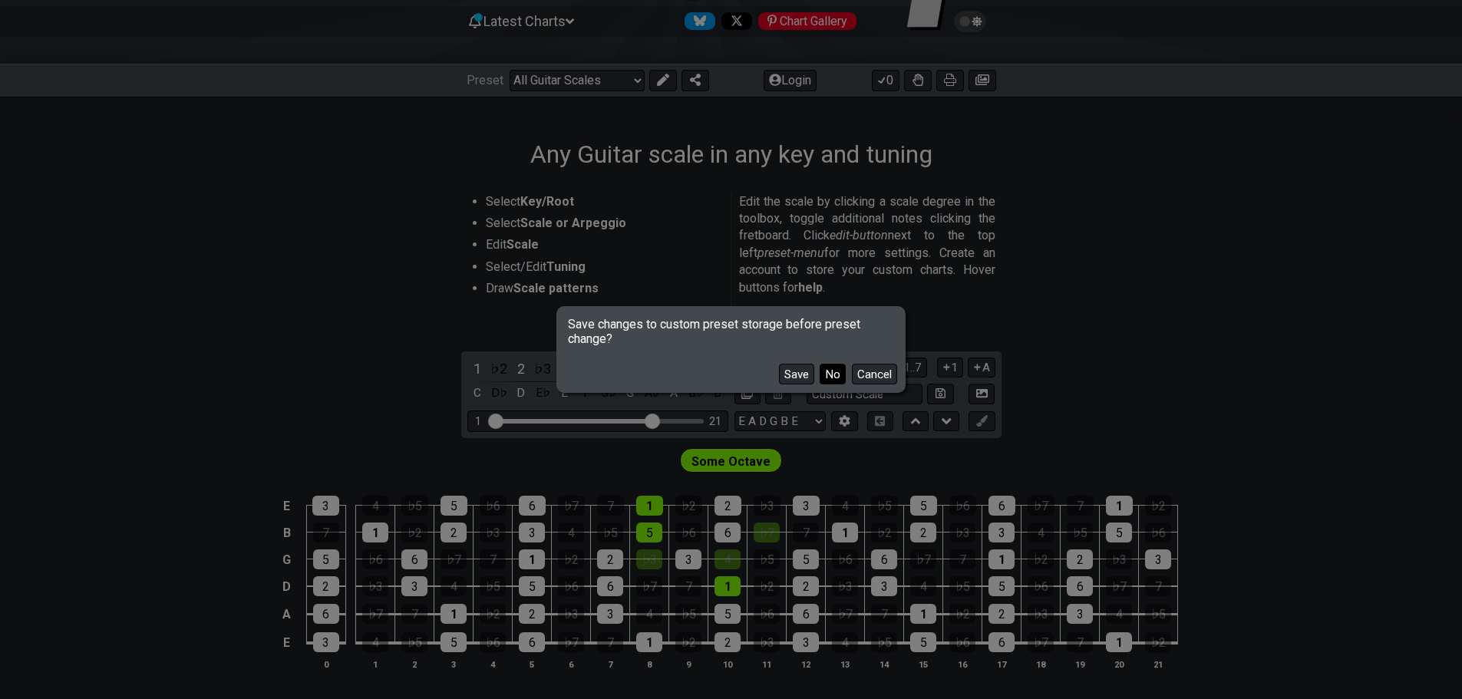
click at [831, 372] on button "No" at bounding box center [833, 374] width 26 height 21
select select "/user-defined"
select select "A"
select select "Testing 1, 3 and 4"
select select "C"
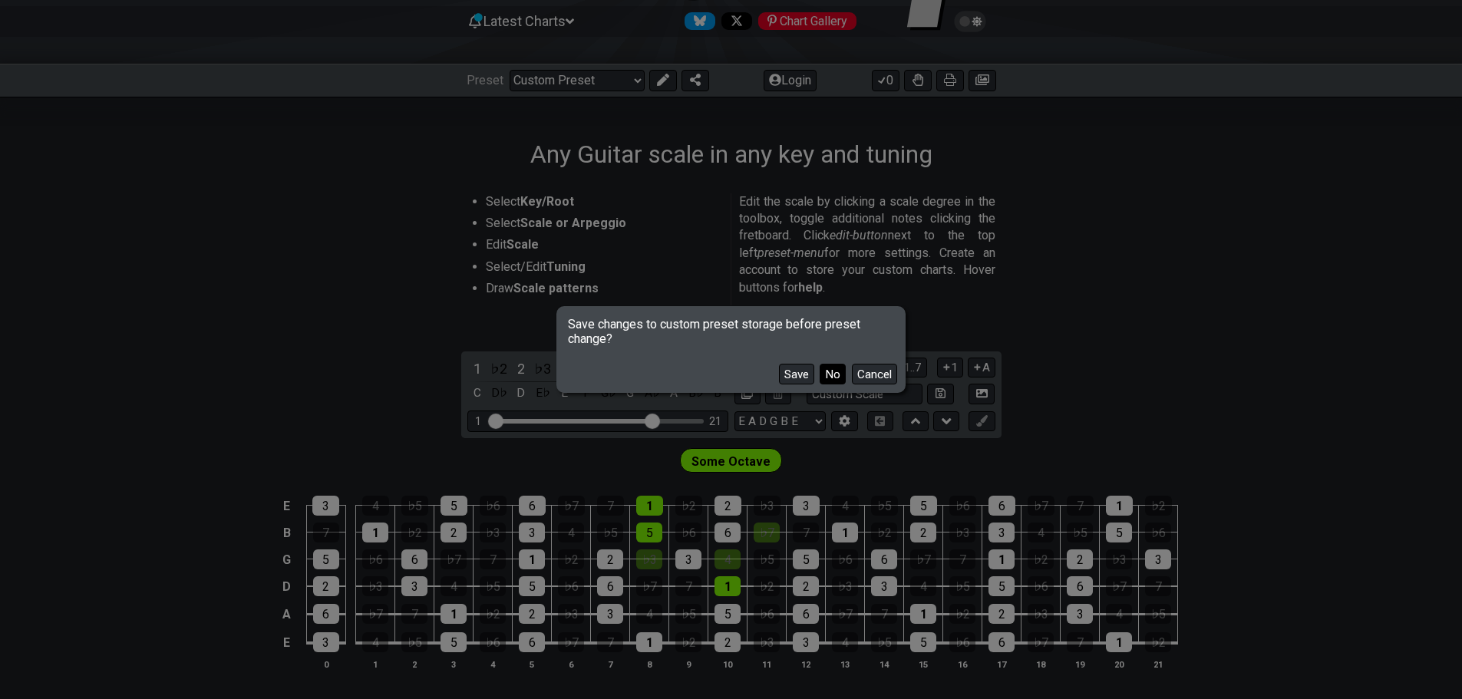
select select "C"
select select "A"
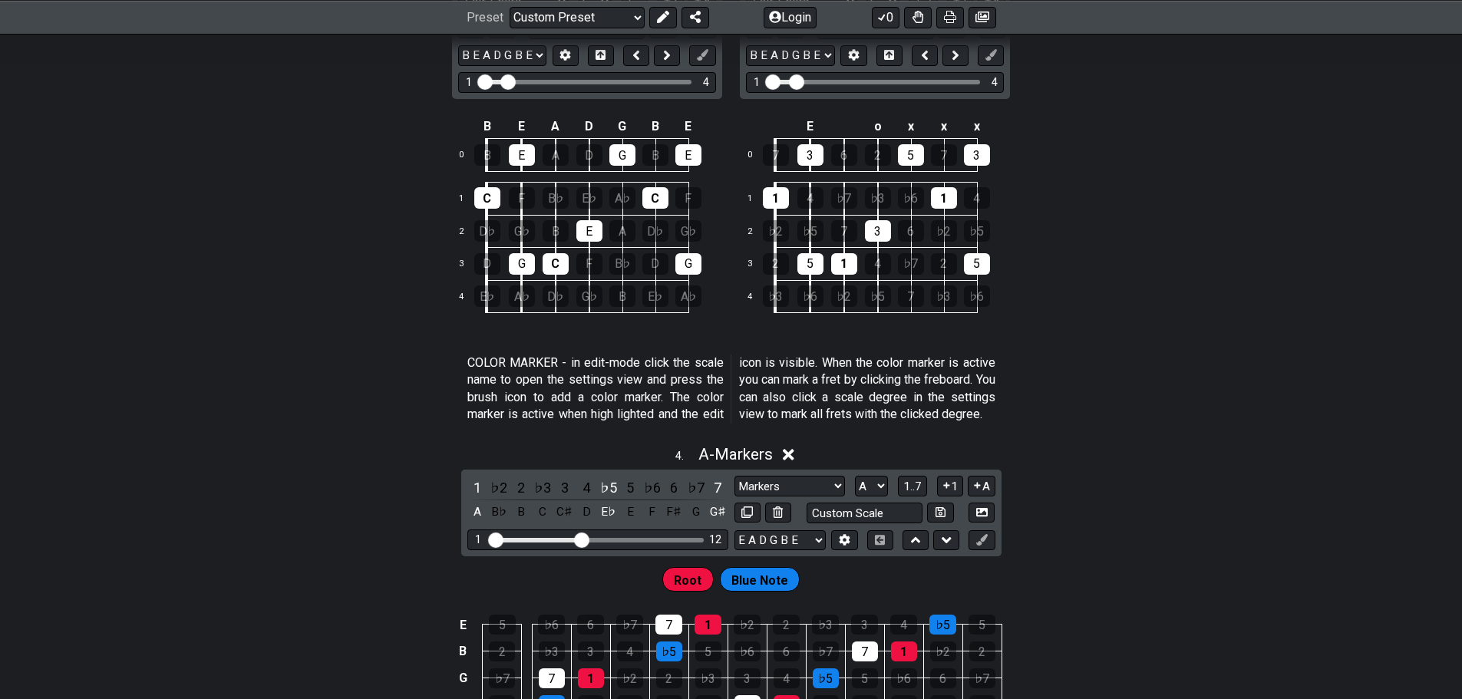
scroll to position [998, 0]
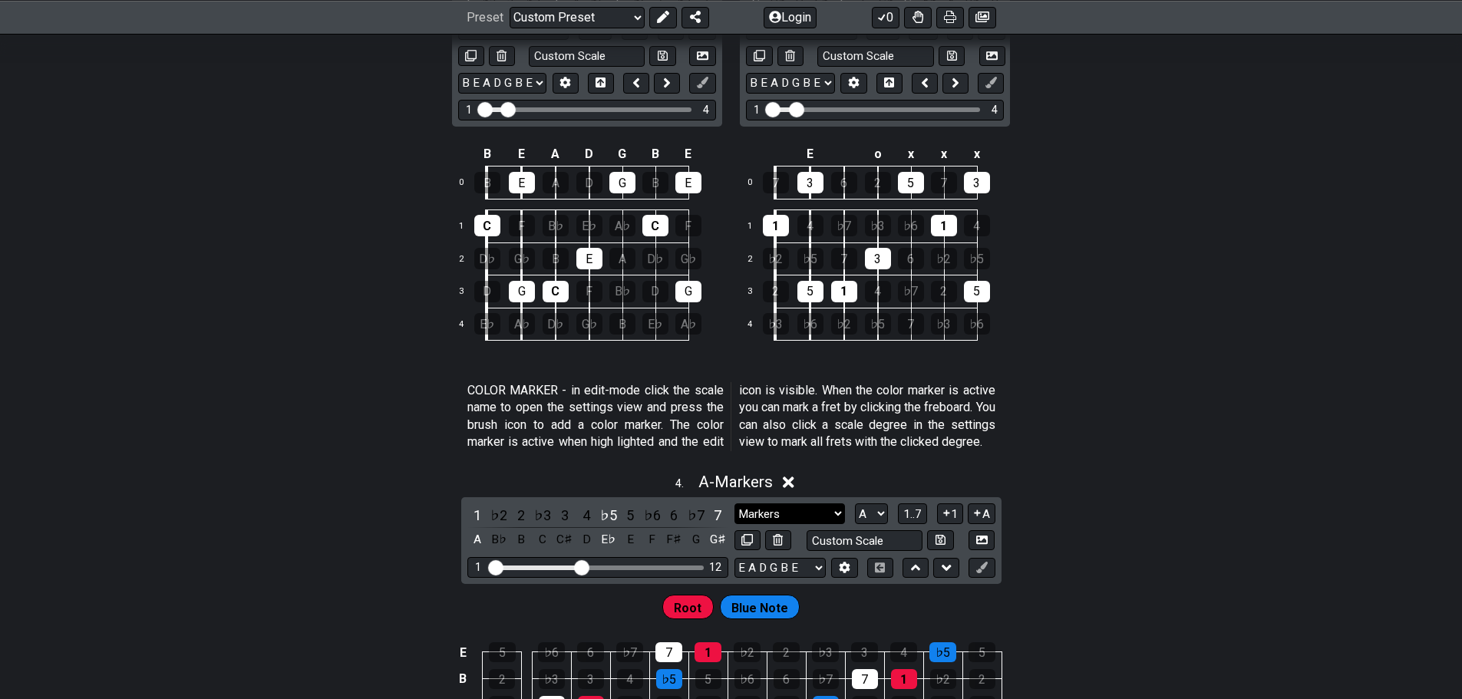
click at [843, 524] on select "Markers Markers Minor Pentatonic Major Pentatonic Minor Blues Major Blues Major…" at bounding box center [790, 513] width 111 height 21
click at [1229, 347] on div "Feel free to create your own custom guitar charts. To enable edit-mode, first c…" at bounding box center [731, 141] width 1462 height 1632
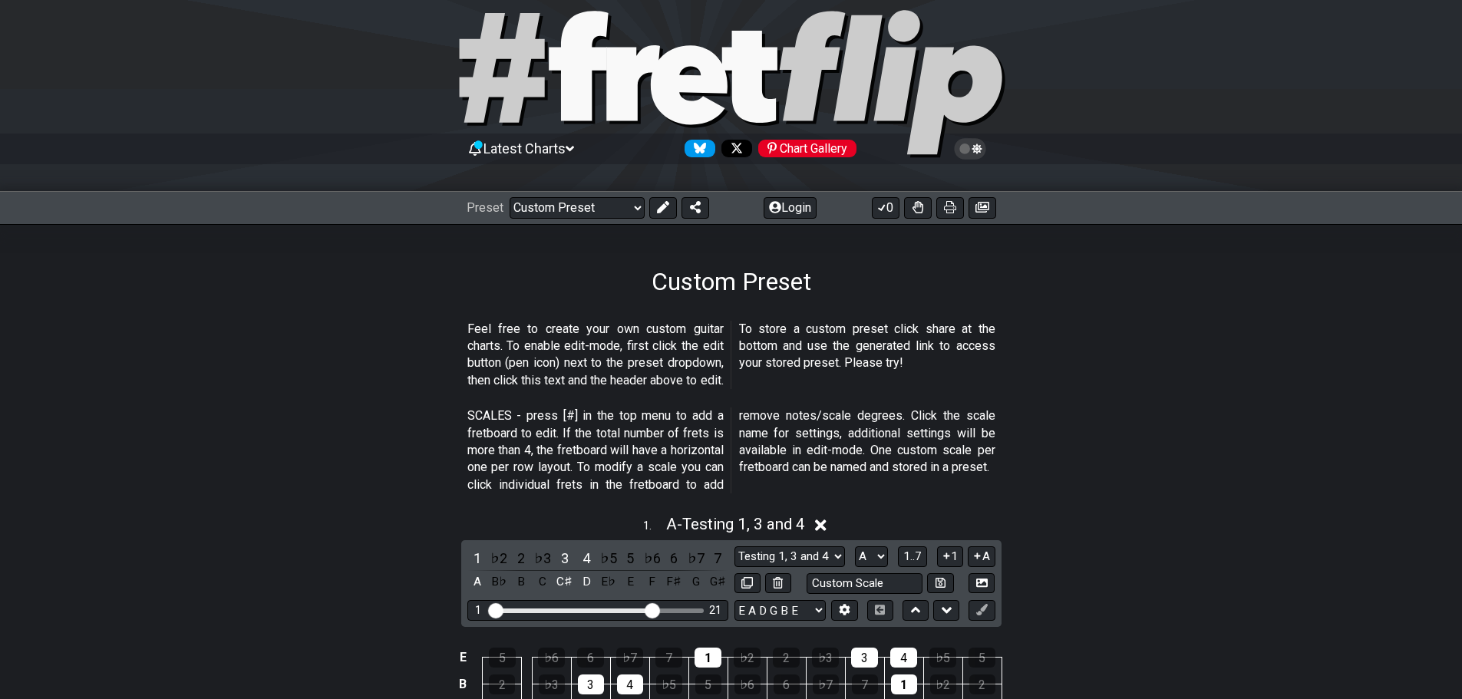
scroll to position [0, 0]
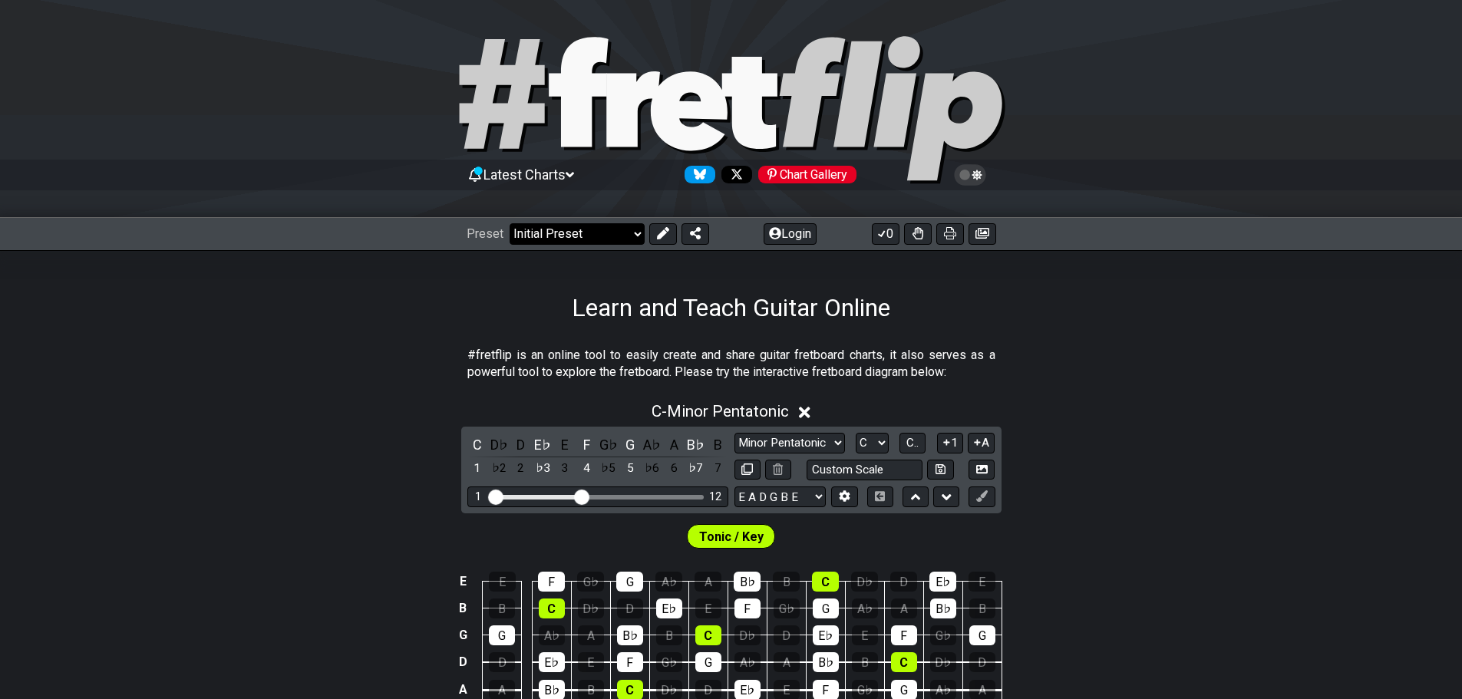
click at [621, 236] on select "Welcome to #fretflip! Initial Preset Custom Preset Minor Pentatonic Major Penta…" at bounding box center [577, 233] width 135 height 21
click at [1061, 365] on section "#fretflip is an online tool to easily create and share guitar fretboard charts,…" at bounding box center [731, 367] width 1462 height 53
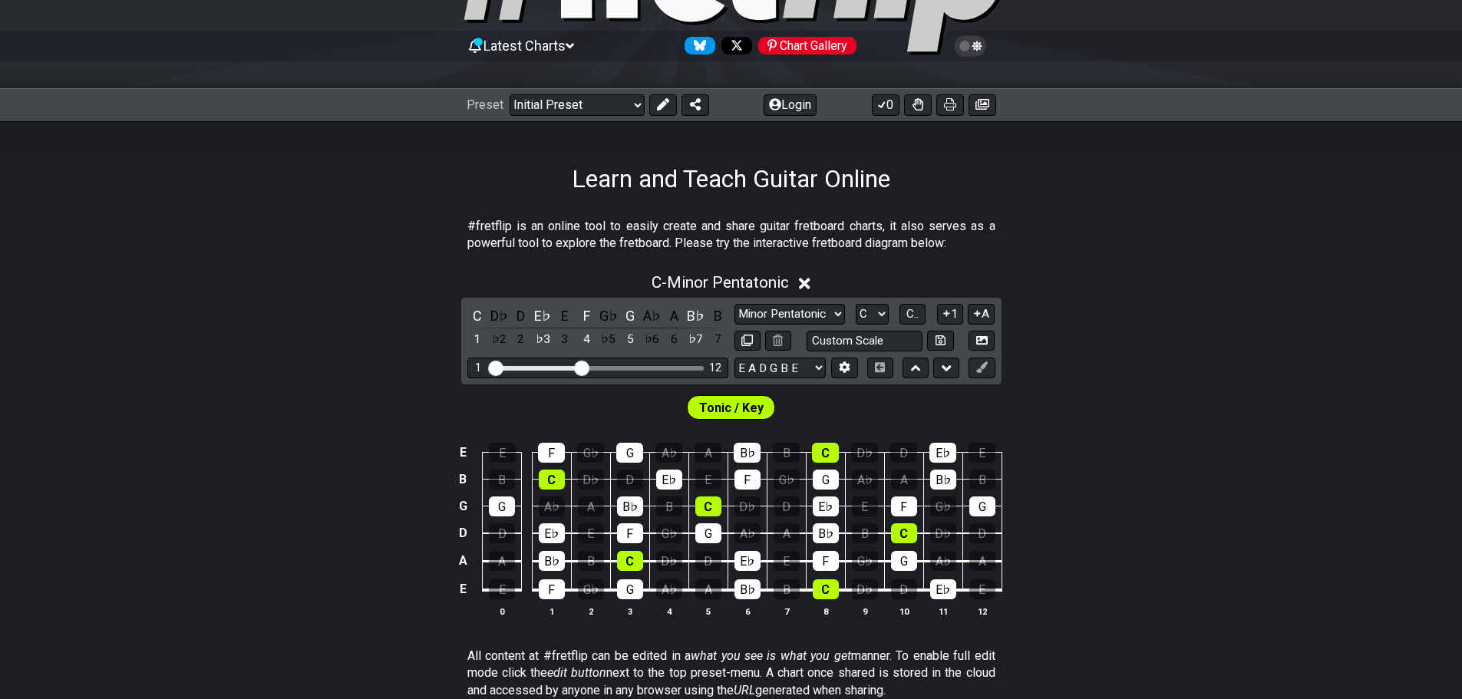
scroll to position [154, 0]
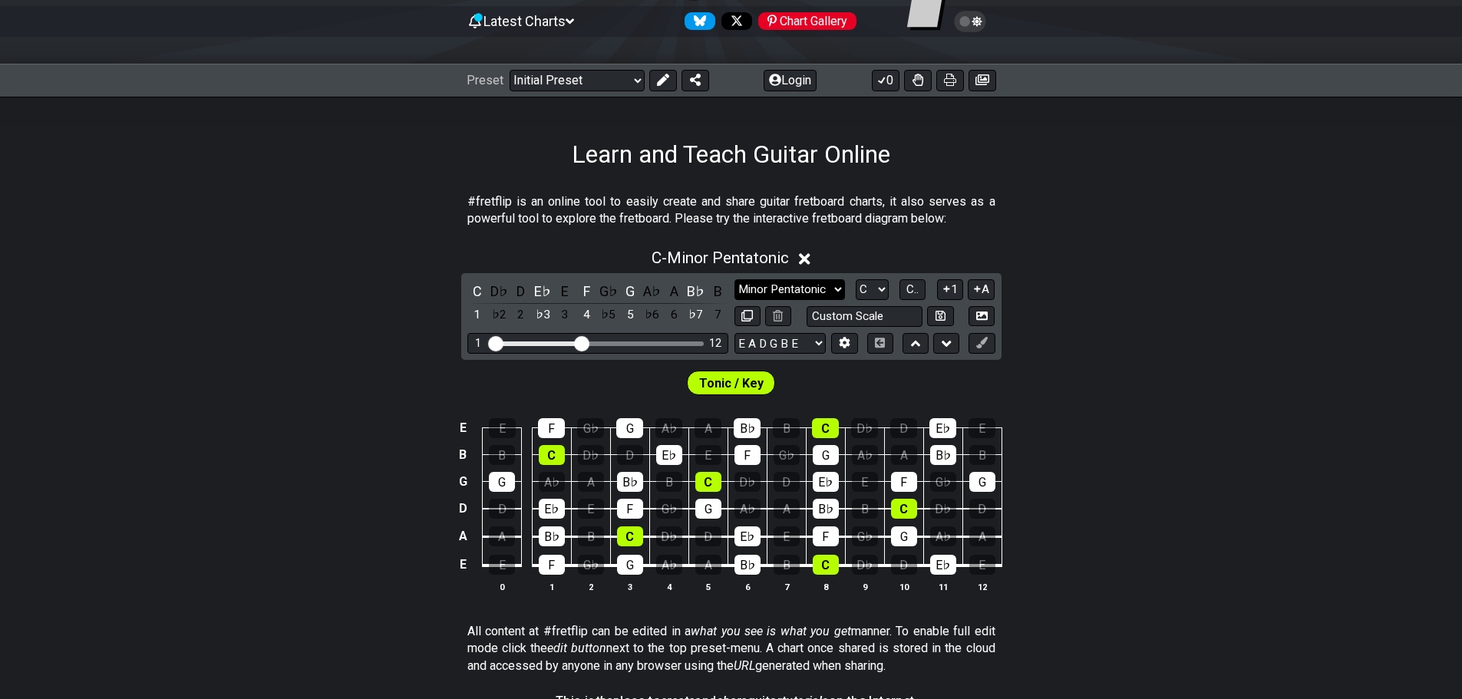
click at [818, 293] on select "Minor Pentatonic Click to edit Minor Pentatonic Major Pentatonic Minor Blues Ma…" at bounding box center [790, 289] width 111 height 21
select select "Major Pentatonic"
click at [735, 279] on select "Minor Pentatonic Click to edit Minor Pentatonic Major Pentatonic Minor Blues Ma…" at bounding box center [790, 289] width 111 height 21
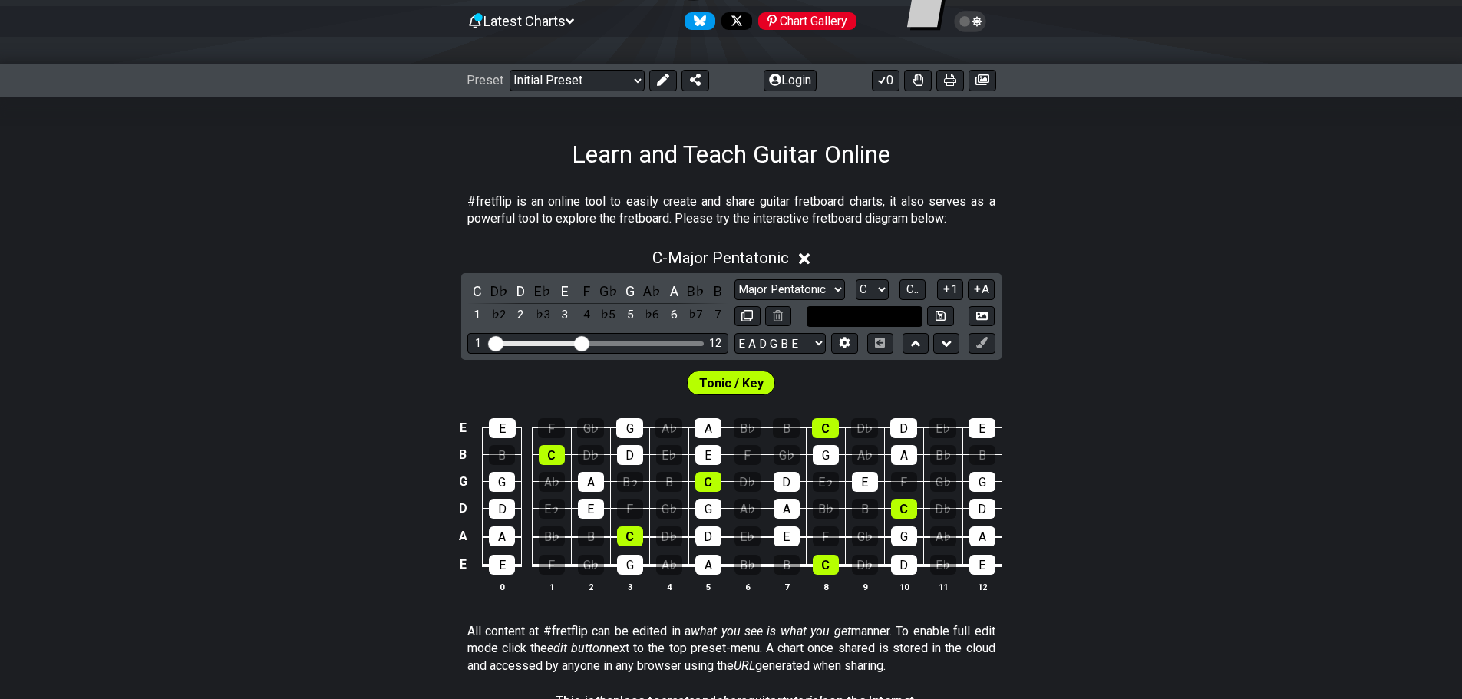
click at [867, 323] on input "text" at bounding box center [865, 316] width 117 height 21
type input "Custom Scale"
click at [1172, 331] on div "C - Major Pentatonic C D♭ D E♭ E F G♭ G A♭ A B♭ B 1 ♭2 2 ♭3 3 4 ♭5 5 ♭6 6 ♭7 7 …" at bounding box center [731, 426] width 1462 height 375
click at [831, 289] on select "Minor Pentatonic Click to edit Minor Pentatonic Major Pentatonic Minor Blues Ma…" at bounding box center [790, 289] width 111 height 21
click at [735, 279] on select "Minor Pentatonic Click to edit Minor Pentatonic Major Pentatonic Minor Blues Ma…" at bounding box center [790, 289] width 111 height 21
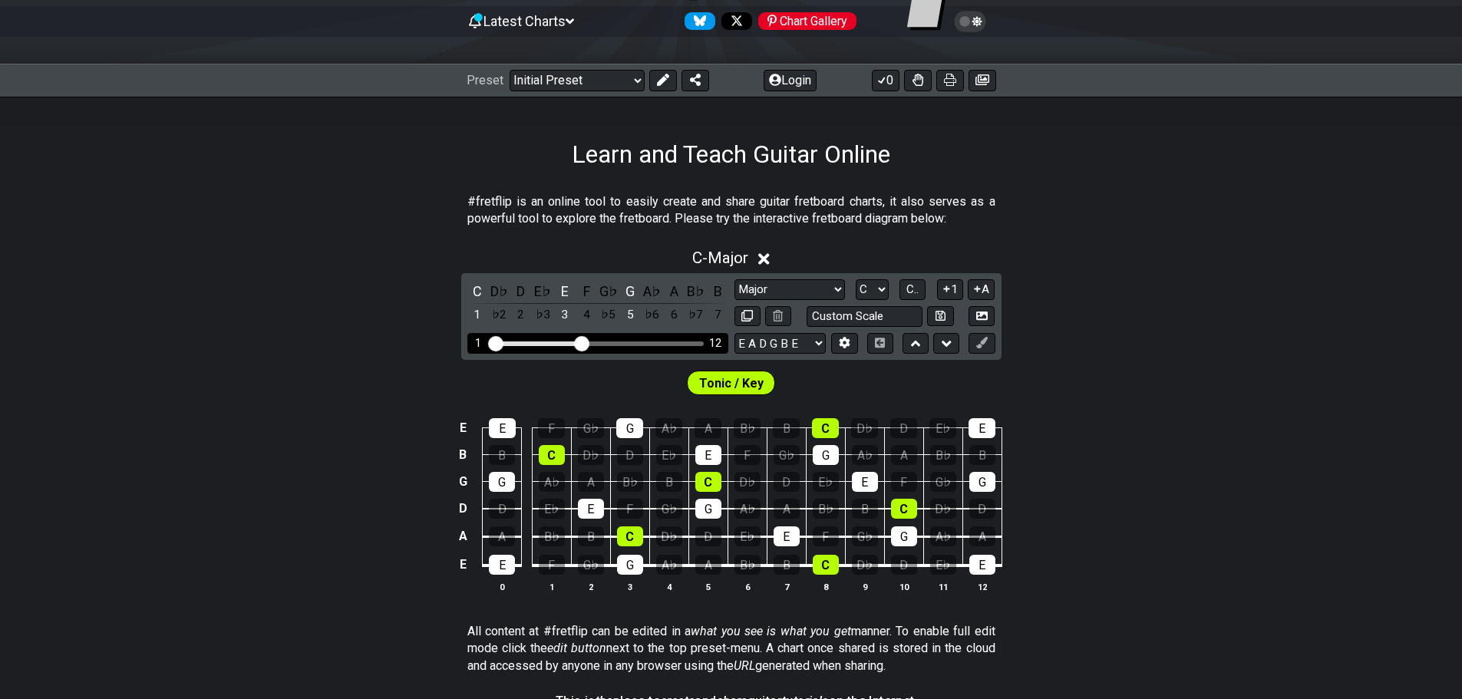
drag, startPoint x: 589, startPoint y: 342, endPoint x: 626, endPoint y: 345, distance: 36.9
click at [632, 346] on div "1 12" at bounding box center [597, 343] width 261 height 21
click at [629, 342] on div "Visible fret range" at bounding box center [597, 344] width 213 height 5
drag, startPoint x: 640, startPoint y: 342, endPoint x: 627, endPoint y: 344, distance: 13.2
click at [641, 342] on div "Visible fret range" at bounding box center [597, 344] width 213 height 5
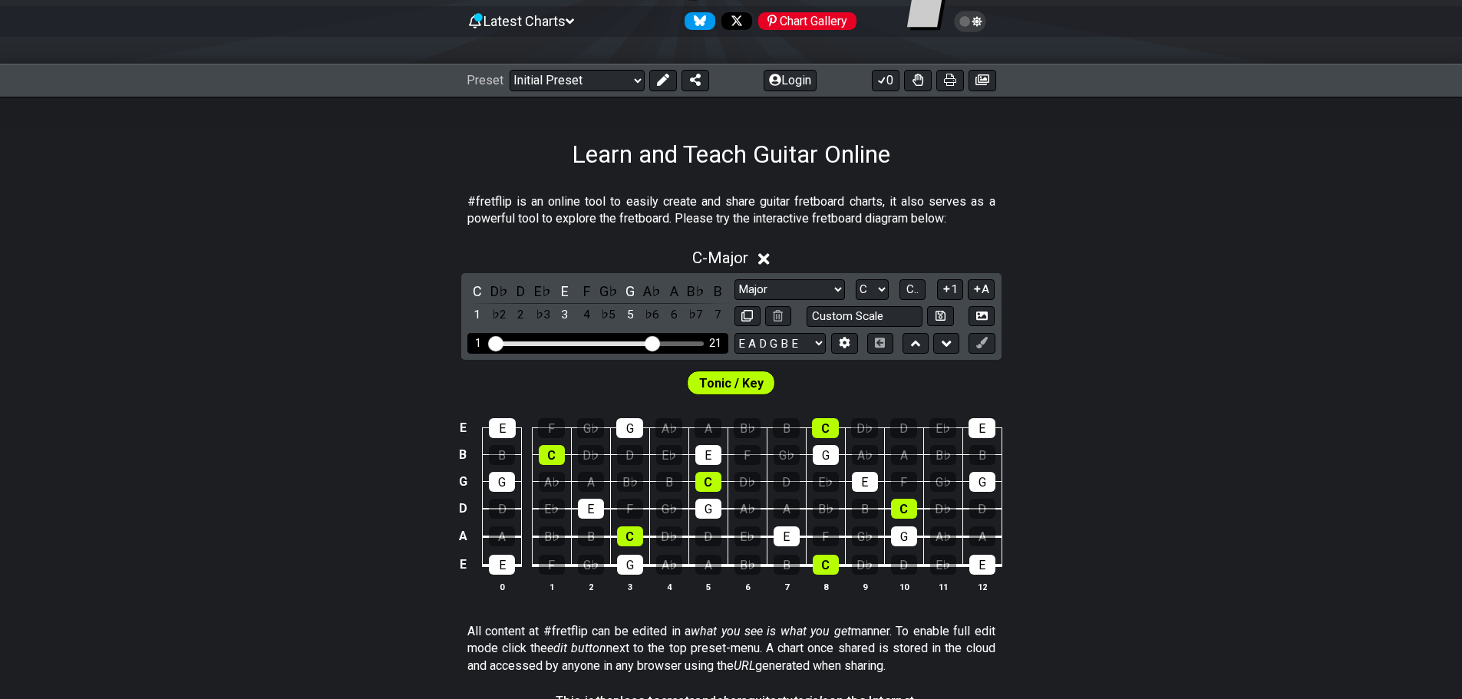
drag, startPoint x: 579, startPoint y: 342, endPoint x: 652, endPoint y: 348, distance: 73.2
click at [652, 342] on input "Visible fret range" at bounding box center [598, 342] width 218 height 0
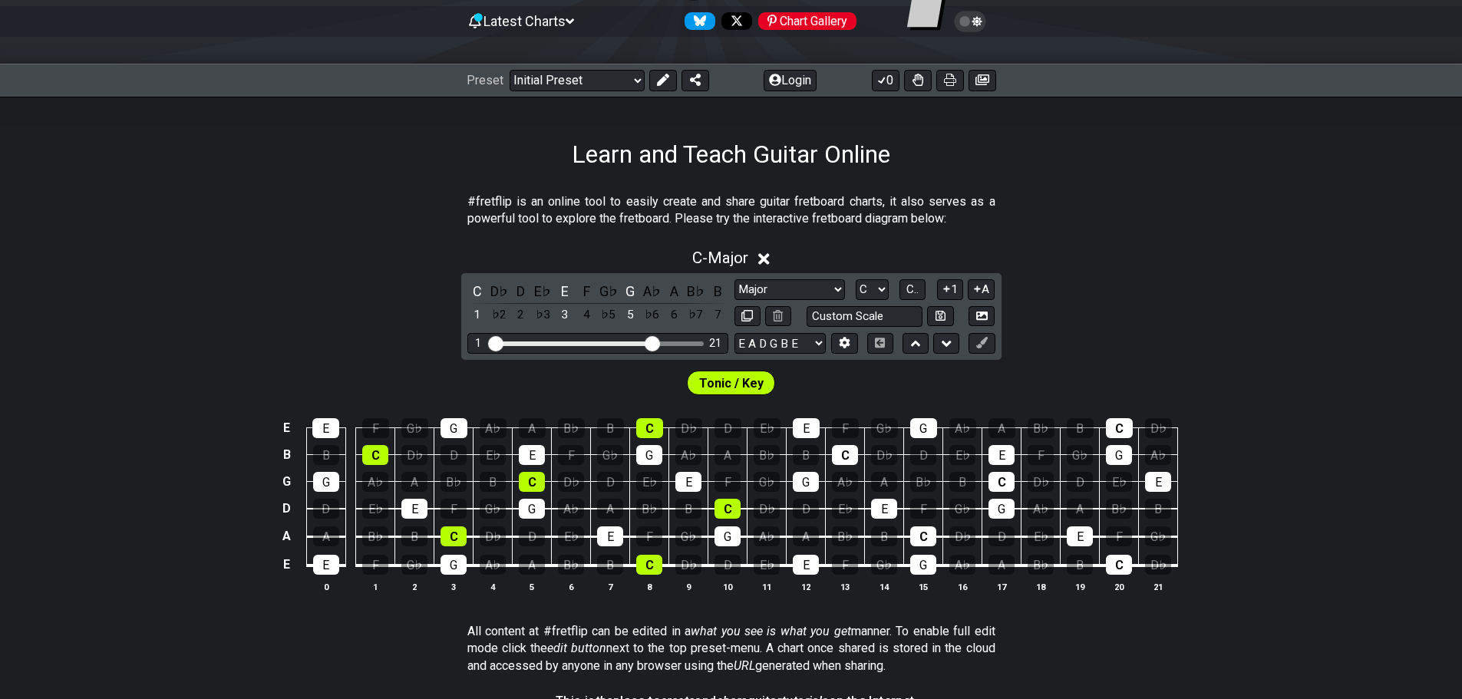
click at [1189, 365] on div "Tonic / Key" at bounding box center [731, 379] width 1462 height 38
click at [371, 586] on th "1" at bounding box center [375, 587] width 39 height 16
click at [402, 590] on th "2" at bounding box center [414, 587] width 39 height 16
drag, startPoint x: 1249, startPoint y: 118, endPoint x: 1281, endPoint y: 97, distance: 38.7
click at [1247, 120] on div "Learn and Teach Guitar Online" at bounding box center [731, 133] width 1462 height 72
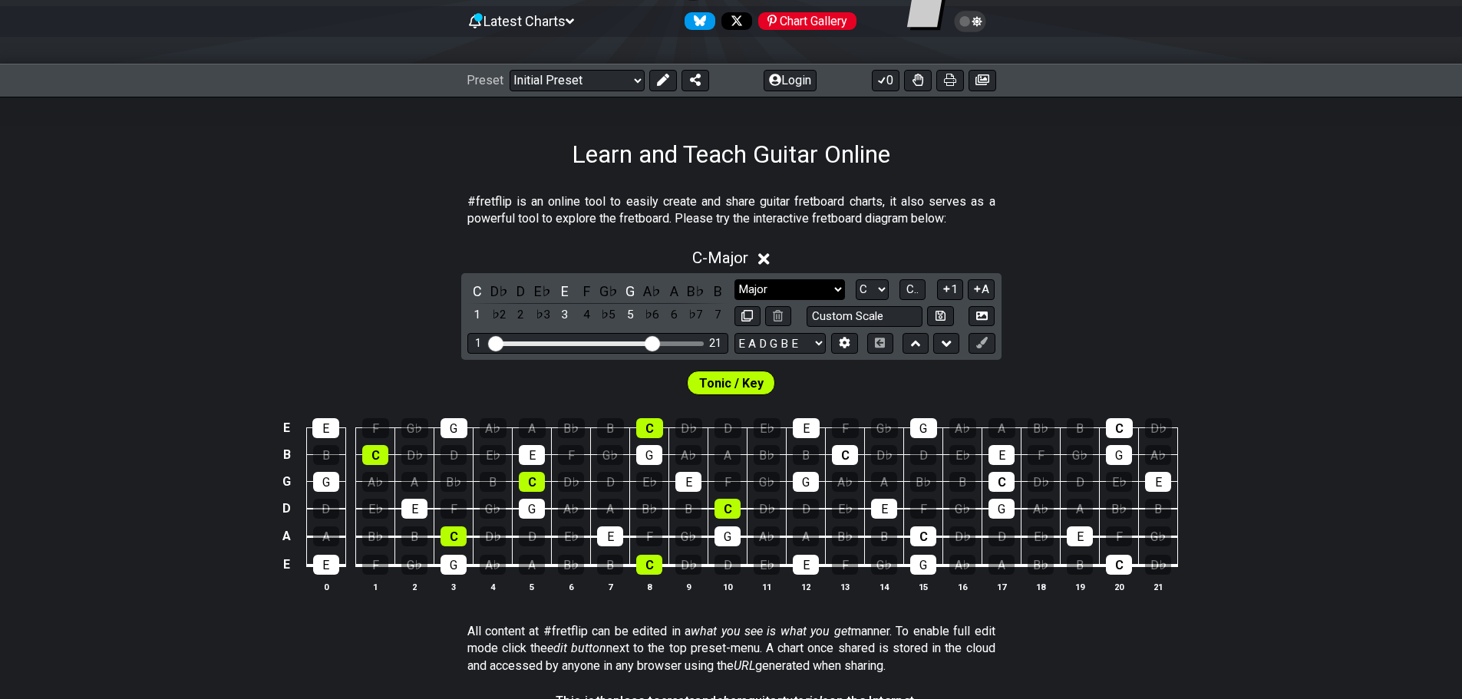
click at [780, 283] on select "Minor Pentatonic Click to edit Minor Pentatonic Major Pentatonic Minor Blues Ma…" at bounding box center [790, 289] width 111 height 21
click at [778, 283] on select "Minor Pentatonic Click to edit Minor Pentatonic Major Pentatonic Minor Blues Ma…" at bounding box center [790, 289] width 111 height 21
click at [755, 281] on select "Minor Pentatonic Click to edit Minor Pentatonic Major Pentatonic Minor Blues Ma…" at bounding box center [790, 289] width 111 height 21
click at [735, 279] on select "Minor Pentatonic Click to edit Minor Pentatonic Major Pentatonic Minor Blues Ma…" at bounding box center [790, 289] width 111 height 21
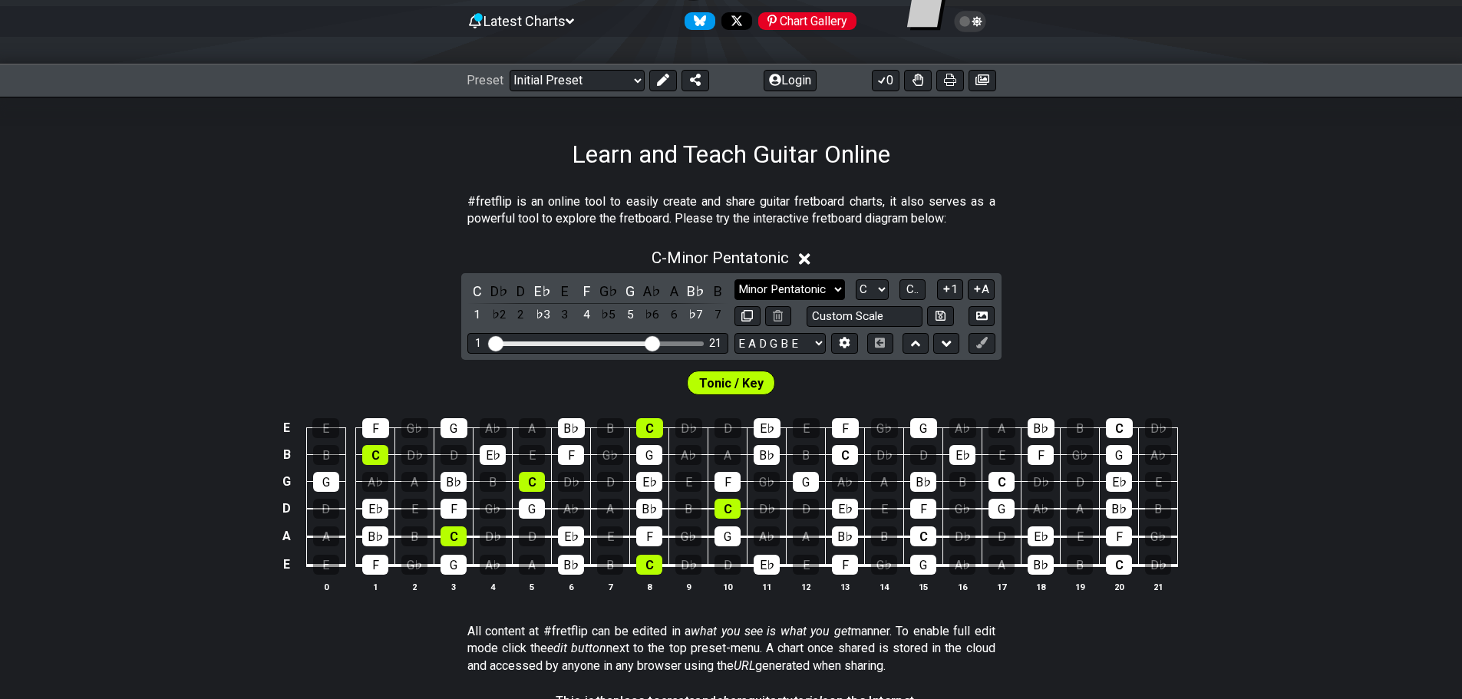
click at [771, 290] on select "Minor Pentatonic Click to edit Minor Pentatonic Major Pentatonic Minor Blues Ma…" at bounding box center [790, 289] width 111 height 21
click at [735, 279] on select "Minor Pentatonic Click to edit Minor Pentatonic Major Pentatonic Minor Blues Ma…" at bounding box center [790, 289] width 111 height 21
click at [800, 289] on select "Minor Pentatonic Click to edit Minor Pentatonic Major Pentatonic Minor Blues Ma…" at bounding box center [790, 289] width 111 height 21
click at [1166, 239] on section "#fretflip is an online tool to easily create and share guitar fretboard charts,…" at bounding box center [731, 213] width 1462 height 53
click at [806, 279] on div "C D♭ D E♭ E F G♭ G A♭ A B♭ B 1 ♭2 2 ♭3 3 4 ♭5 5 ♭6 6 ♭7 7 Minor Pentatonic Clic…" at bounding box center [731, 316] width 540 height 87
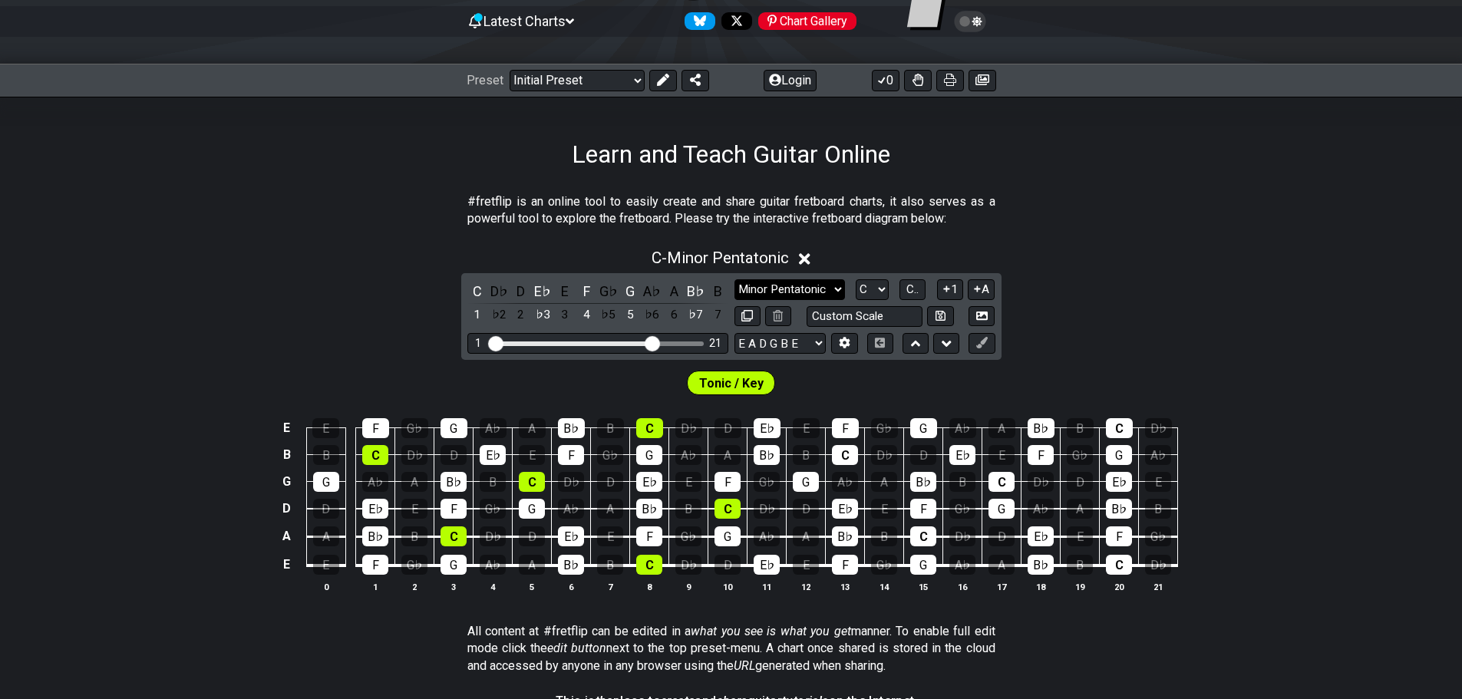
click at [803, 282] on select "Minor Pentatonic Click to edit Minor Pentatonic Major Pentatonic Minor Blues Ma…" at bounding box center [790, 289] width 111 height 21
click at [735, 279] on select "Minor Pentatonic Click to edit Minor Pentatonic Major Pentatonic Minor Blues Ma…" at bounding box center [790, 289] width 111 height 21
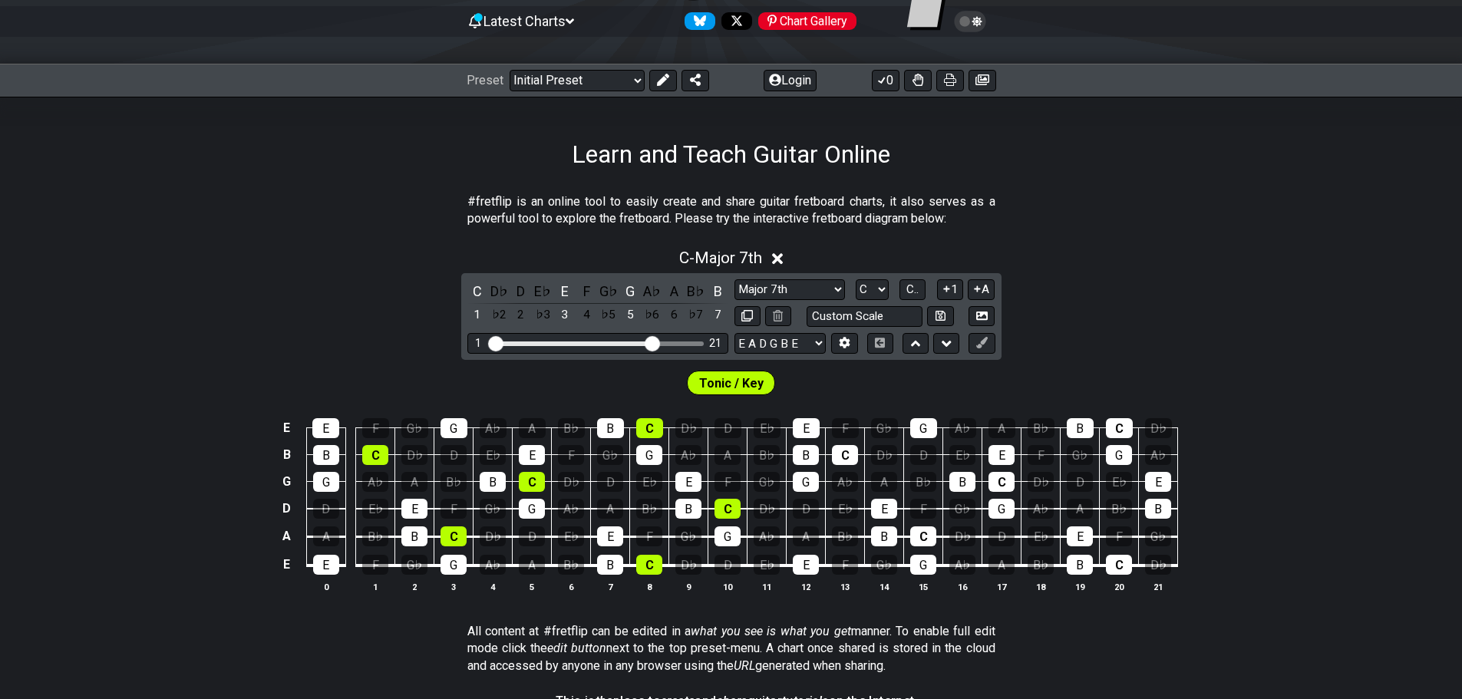
click at [719, 386] on span "Tonic / Key" at bounding box center [731, 383] width 64 height 22
click at [744, 287] on select "Minor Pentatonic Click to edit Minor Pentatonic Major Pentatonic Minor Blues Ma…" at bounding box center [790, 289] width 111 height 21
click at [735, 279] on select "Minor Pentatonic Click to edit Minor Pentatonic Major Pentatonic Minor Blues Ma…" at bounding box center [790, 289] width 111 height 21
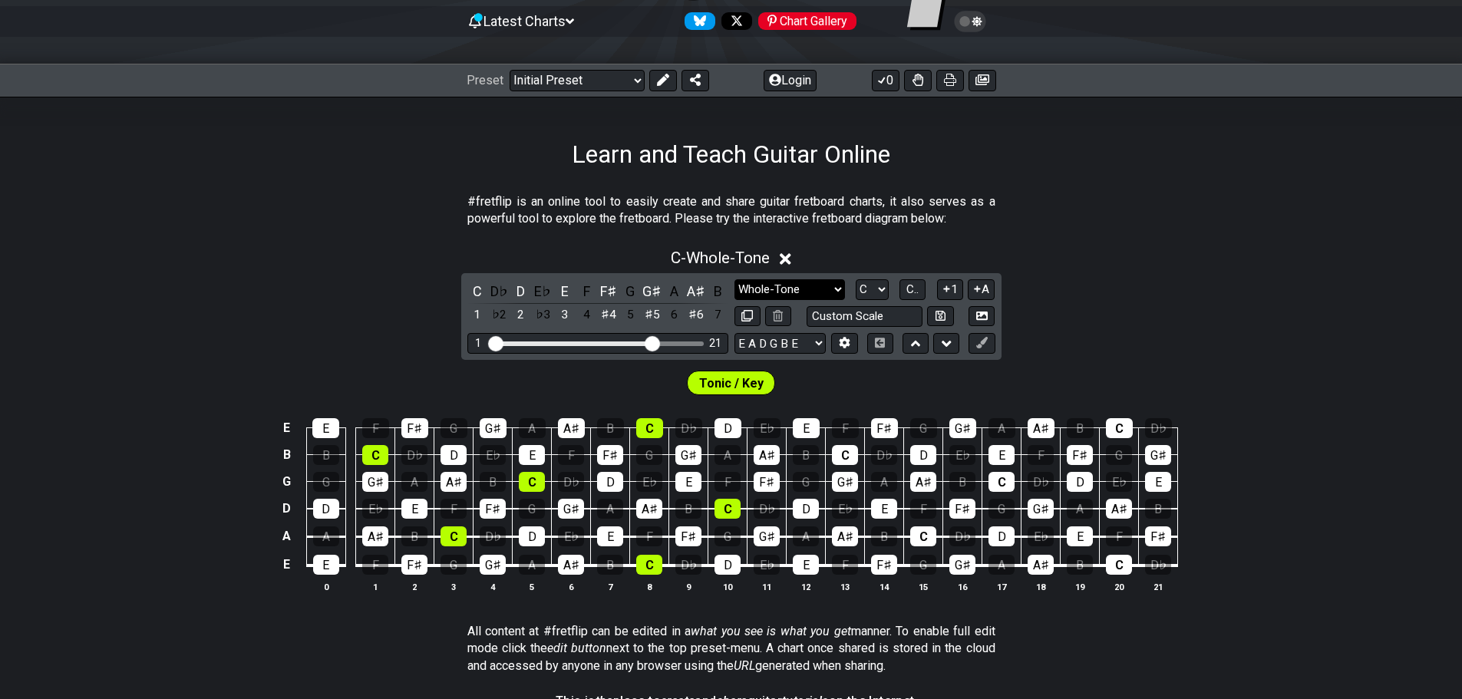
click at [764, 285] on select "Minor Pentatonic Click to edit Minor Pentatonic Major Pentatonic Minor Blues Ma…" at bounding box center [790, 289] width 111 height 21
click at [735, 279] on select "Minor Pentatonic Click to edit Minor Pentatonic Major Pentatonic Minor Blues Ma…" at bounding box center [790, 289] width 111 height 21
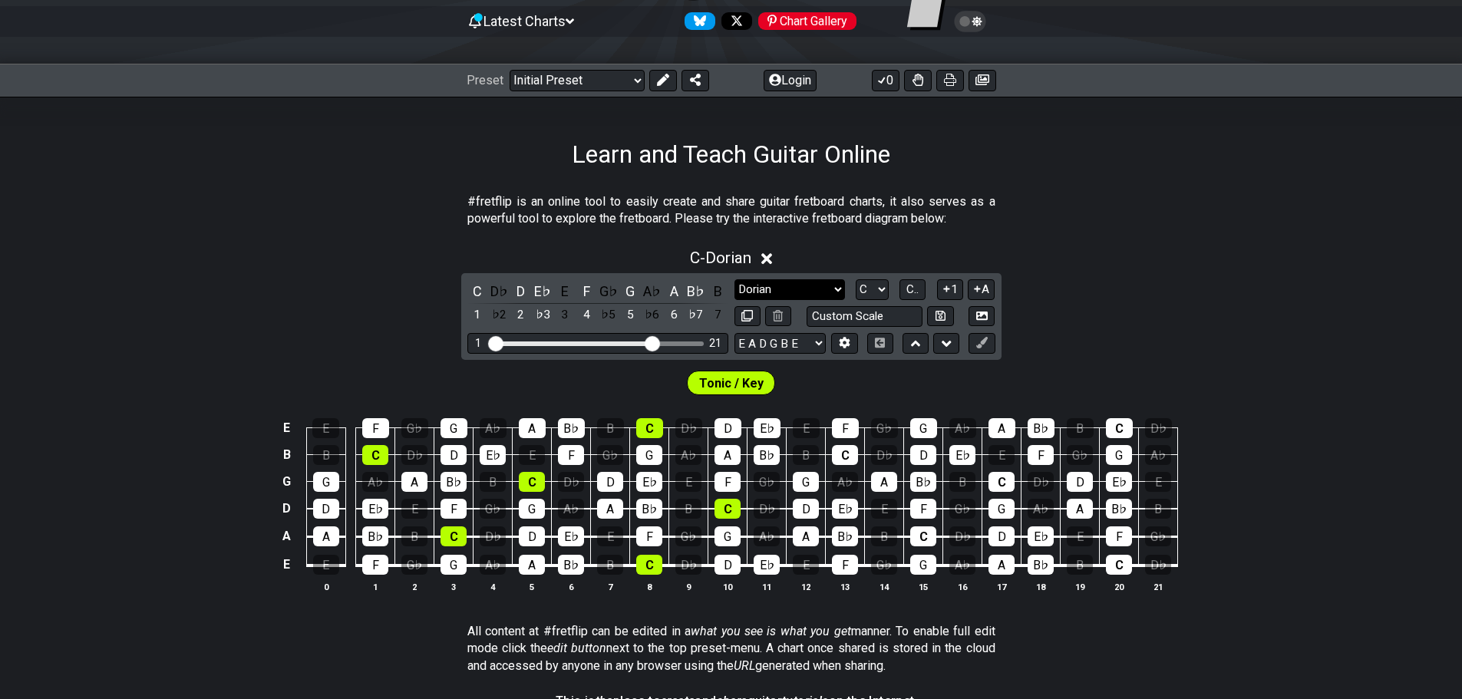
click at [811, 286] on select "Minor Pentatonic Click to edit Minor Pentatonic Major Pentatonic Minor Blues Ma…" at bounding box center [790, 289] width 111 height 21
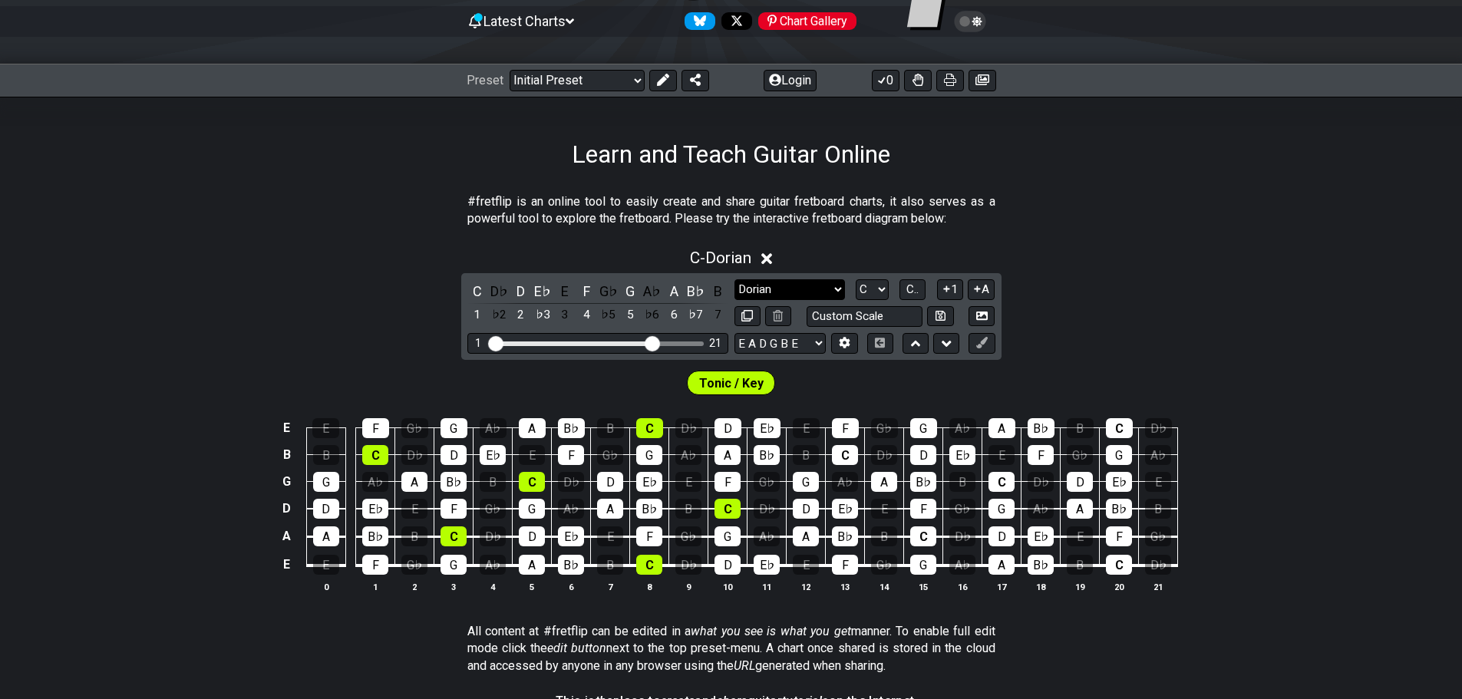
click at [811, 286] on select "Minor Pentatonic Click to edit Minor Pentatonic Major Pentatonic Minor Blues Ma…" at bounding box center [790, 289] width 111 height 21
click at [947, 287] on icon at bounding box center [946, 289] width 6 height 6
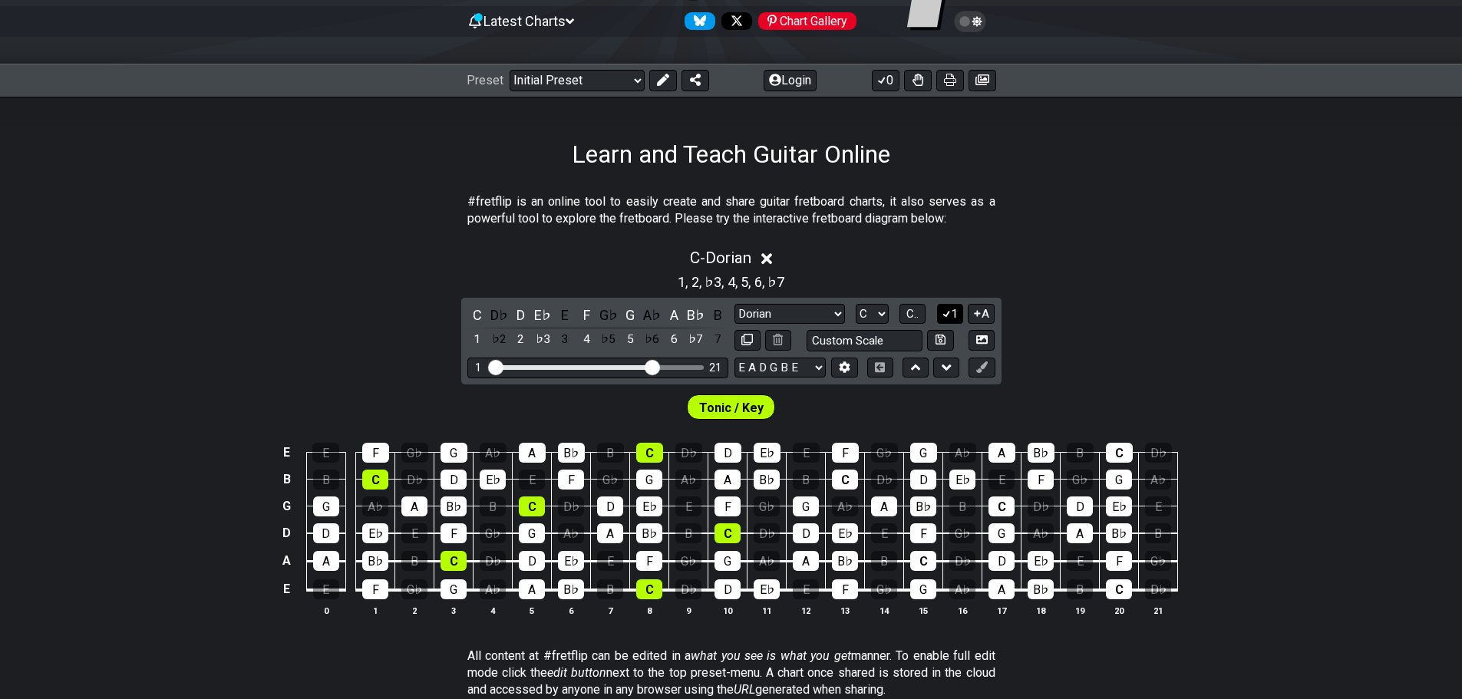
click at [947, 312] on icon at bounding box center [946, 314] width 15 height 12
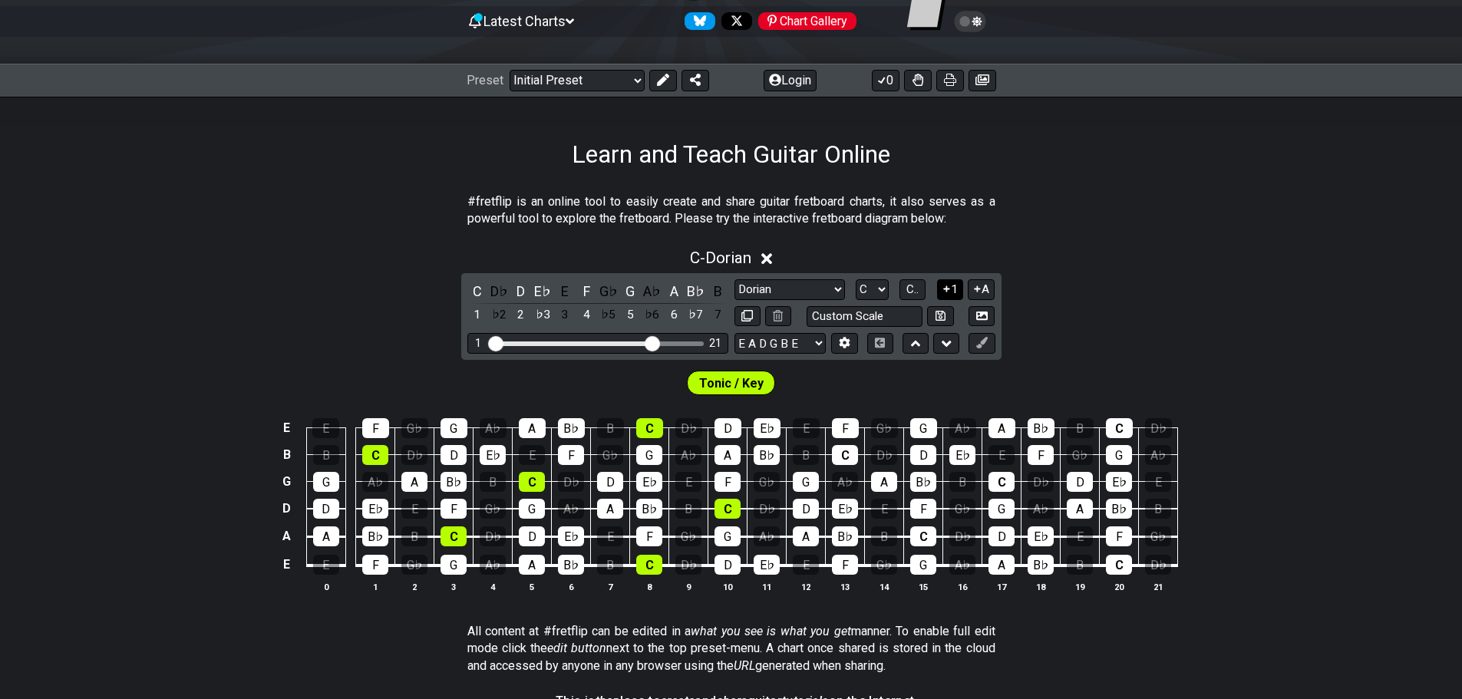
click at [949, 296] on button "1" at bounding box center [950, 289] width 26 height 21
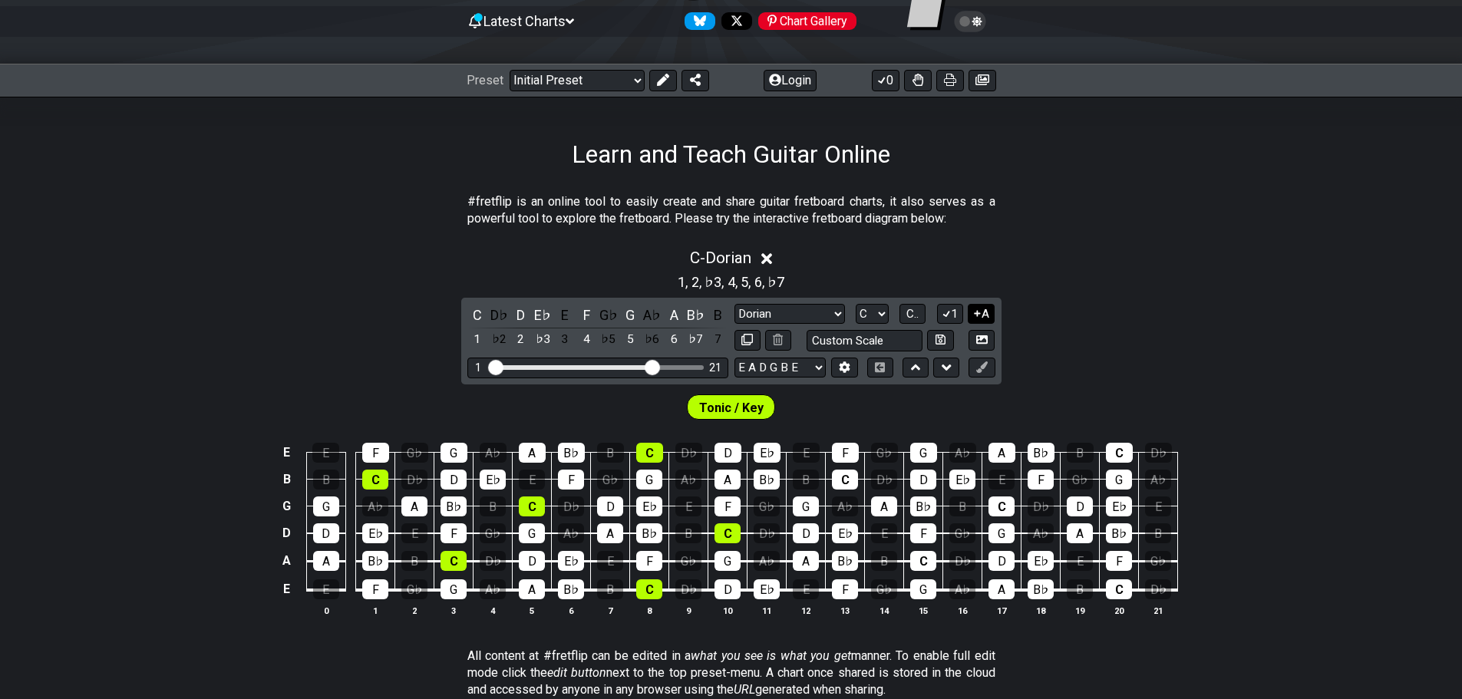
click at [982, 315] on icon at bounding box center [977, 314] width 15 height 12
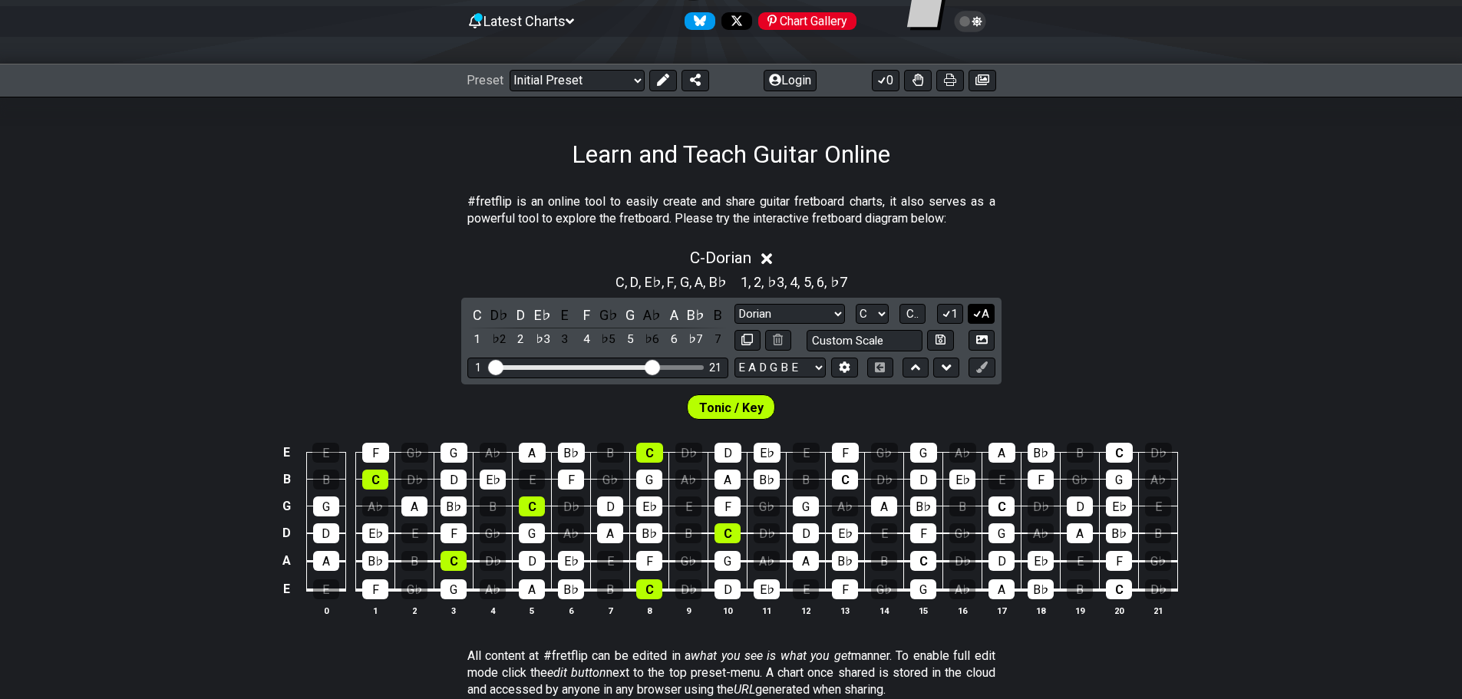
click at [982, 315] on icon at bounding box center [977, 314] width 15 height 12
click at [940, 312] on icon at bounding box center [946, 314] width 15 height 12
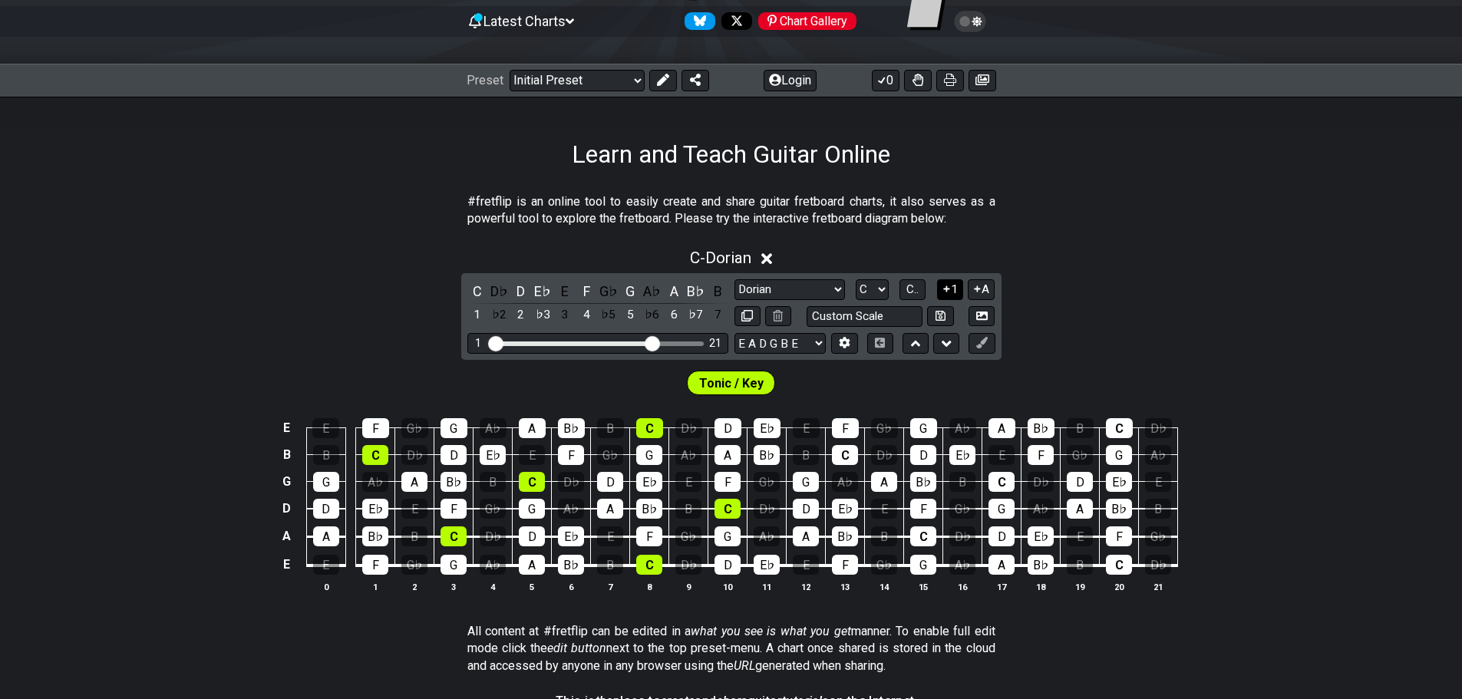
click at [950, 293] on icon at bounding box center [946, 289] width 15 height 12
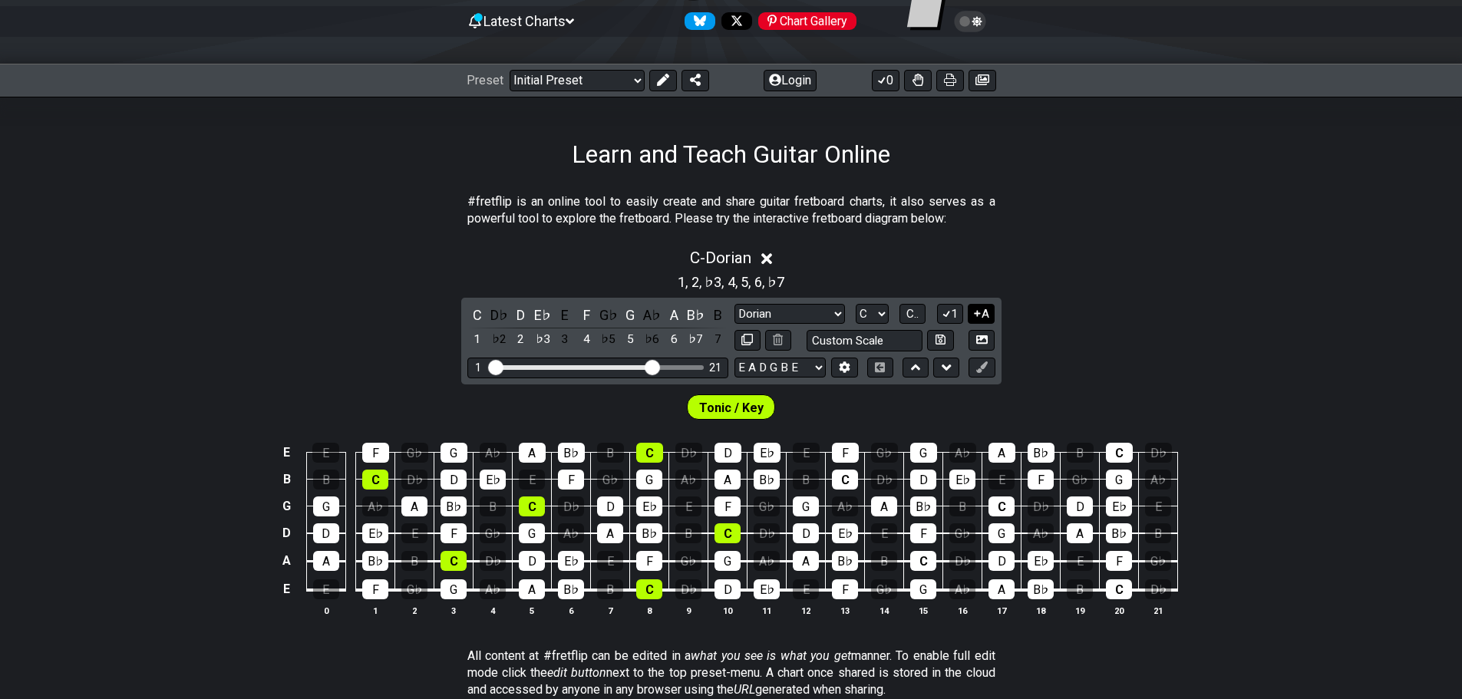
click at [990, 316] on button "A" at bounding box center [981, 314] width 27 height 21
click at [797, 312] on select "Minor Pentatonic Click to edit Minor Pentatonic Major Pentatonic Minor Blues Ma…" at bounding box center [790, 314] width 111 height 21
click at [735, 304] on select "Minor Pentatonic Click to edit Minor Pentatonic Major Pentatonic Minor Blues Ma…" at bounding box center [790, 314] width 111 height 21
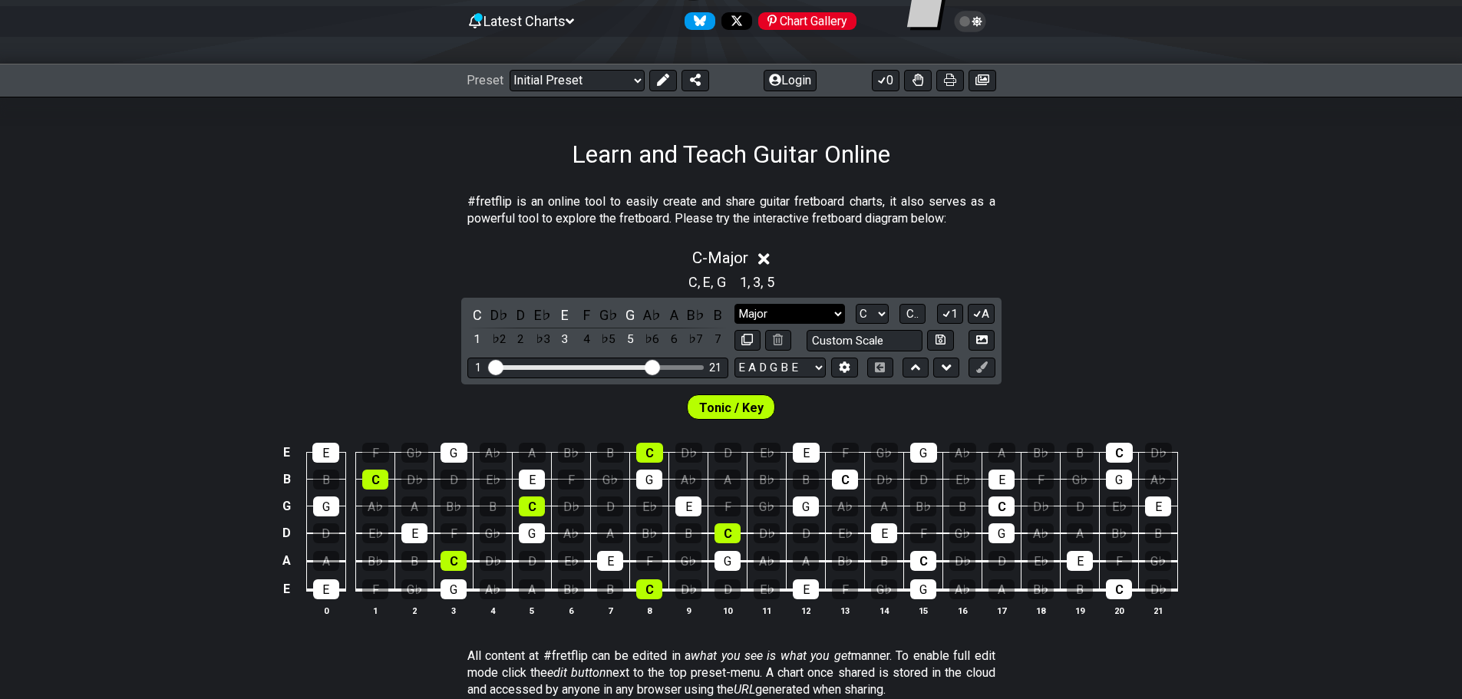
click at [780, 307] on select "Minor Pentatonic Click to edit Minor Pentatonic Major Pentatonic Minor Blues Ma…" at bounding box center [790, 314] width 111 height 21
click at [1193, 181] on div "#fretflip is an online tool to easily create and share guitar fretboard charts,…" at bounding box center [731, 640] width 1462 height 943
click at [942, 339] on icon at bounding box center [941, 340] width 10 height 12
click at [942, 335] on button at bounding box center [940, 340] width 26 height 21
click at [1055, 233] on section "#fretflip is an online tool to easily create and share guitar fretboard charts,…" at bounding box center [731, 213] width 1462 height 53
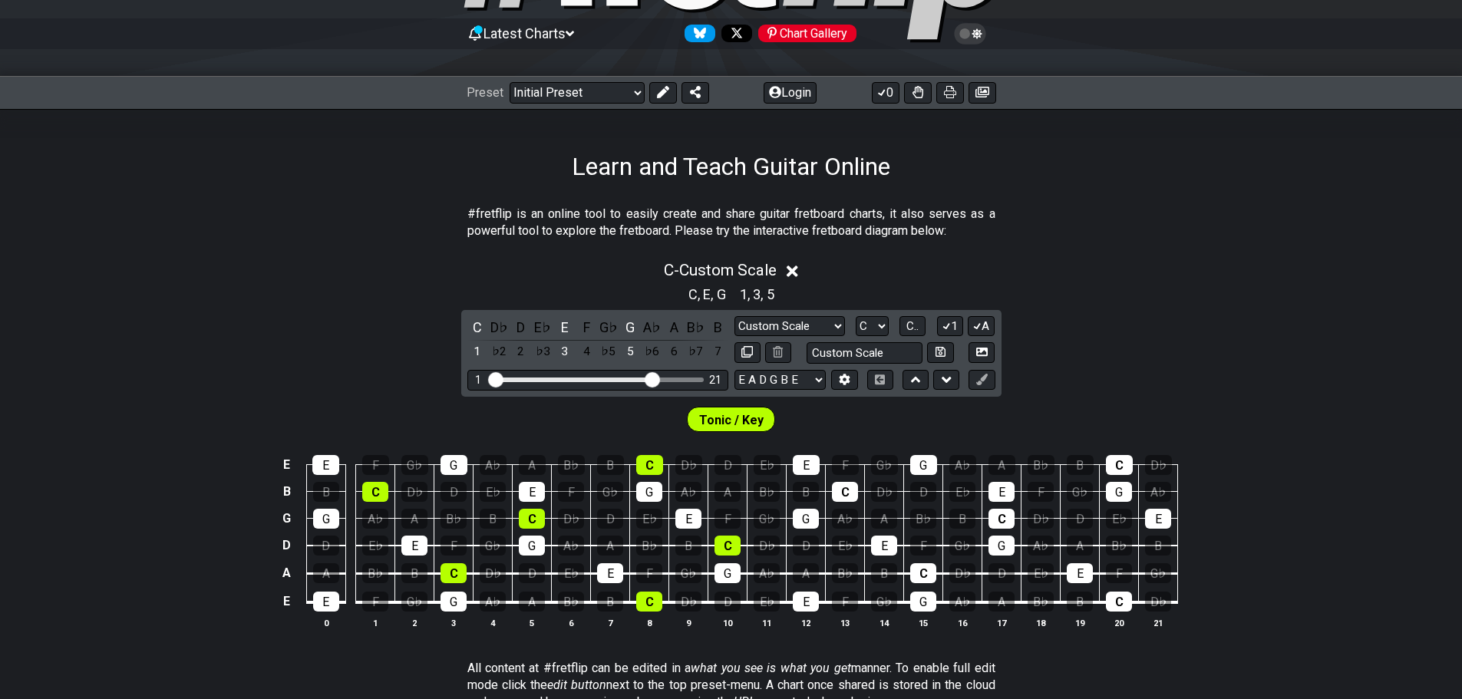
scroll to position [230, 0]
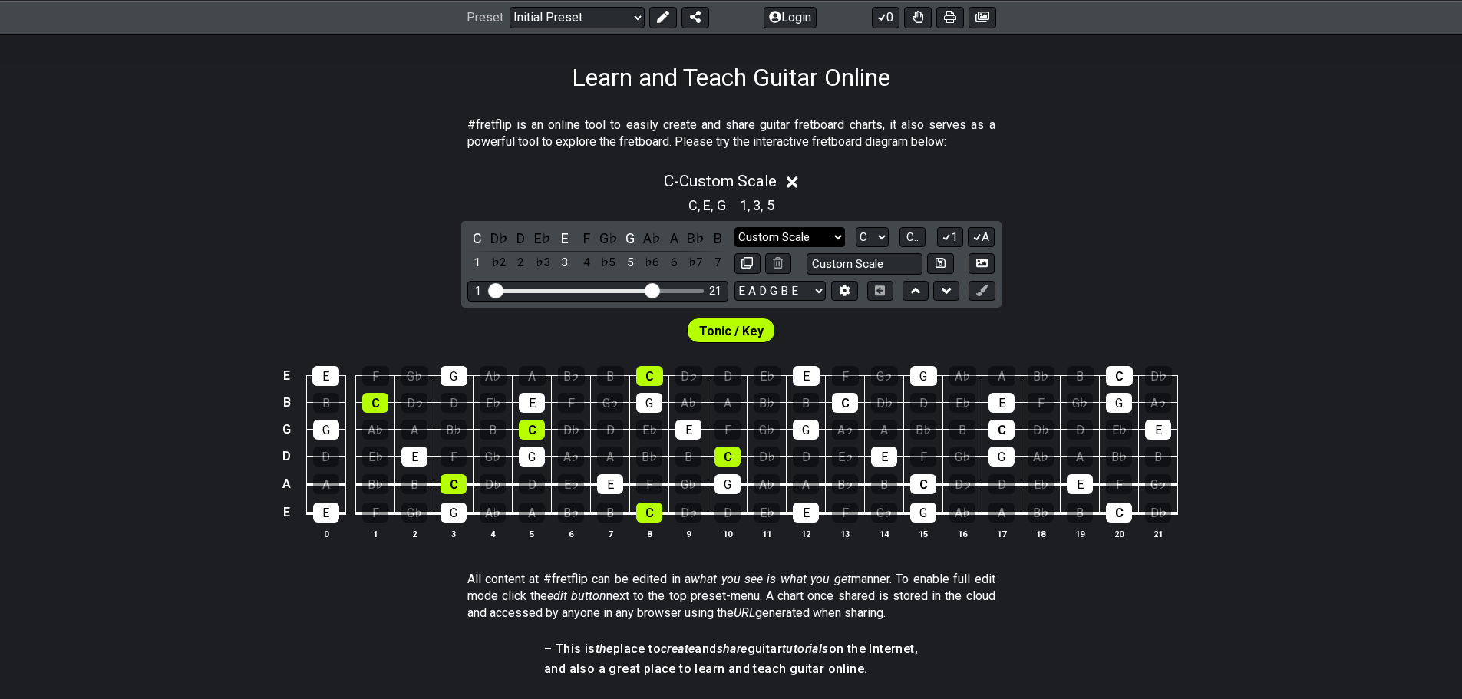
click at [801, 243] on select "Minor Pentatonic Custom Scale Minor Pentatonic Major Pentatonic Minor Blues Maj…" at bounding box center [790, 237] width 111 height 21
click at [735, 227] on select "Minor Pentatonic Custom Scale Minor Pentatonic Major Pentatonic Minor Blues Maj…" at bounding box center [790, 237] width 111 height 21
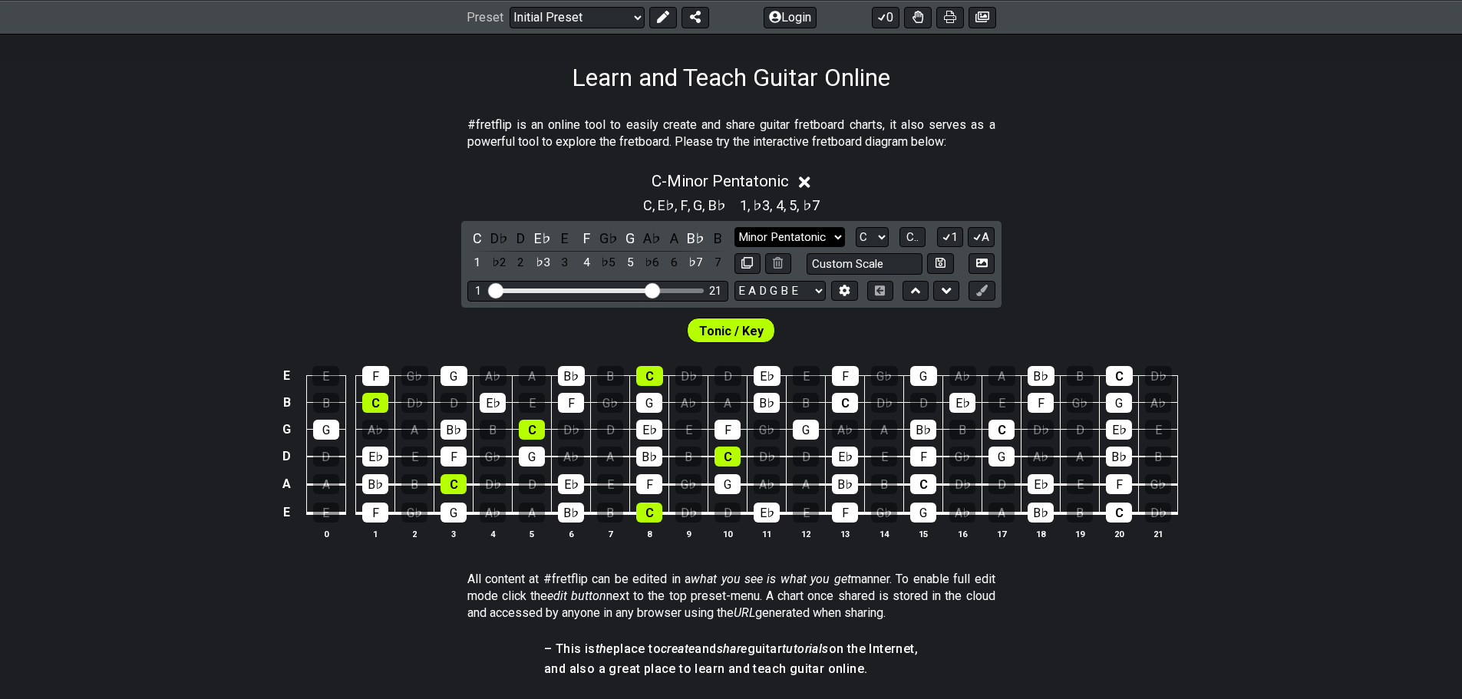
click at [809, 232] on select "Minor Pentatonic Custom Scale Minor Pentatonic Major Pentatonic Minor Blues Maj…" at bounding box center [790, 237] width 111 height 21
click at [827, 228] on select "Minor Pentatonic Custom Scale Minor Pentatonic Major Pentatonic Minor Blues Maj…" at bounding box center [790, 237] width 111 height 21
select select "Major"
click at [735, 227] on select "Minor Pentatonic Custom Scale Minor Pentatonic Major Pentatonic Minor Blues Maj…" at bounding box center [790, 237] width 111 height 21
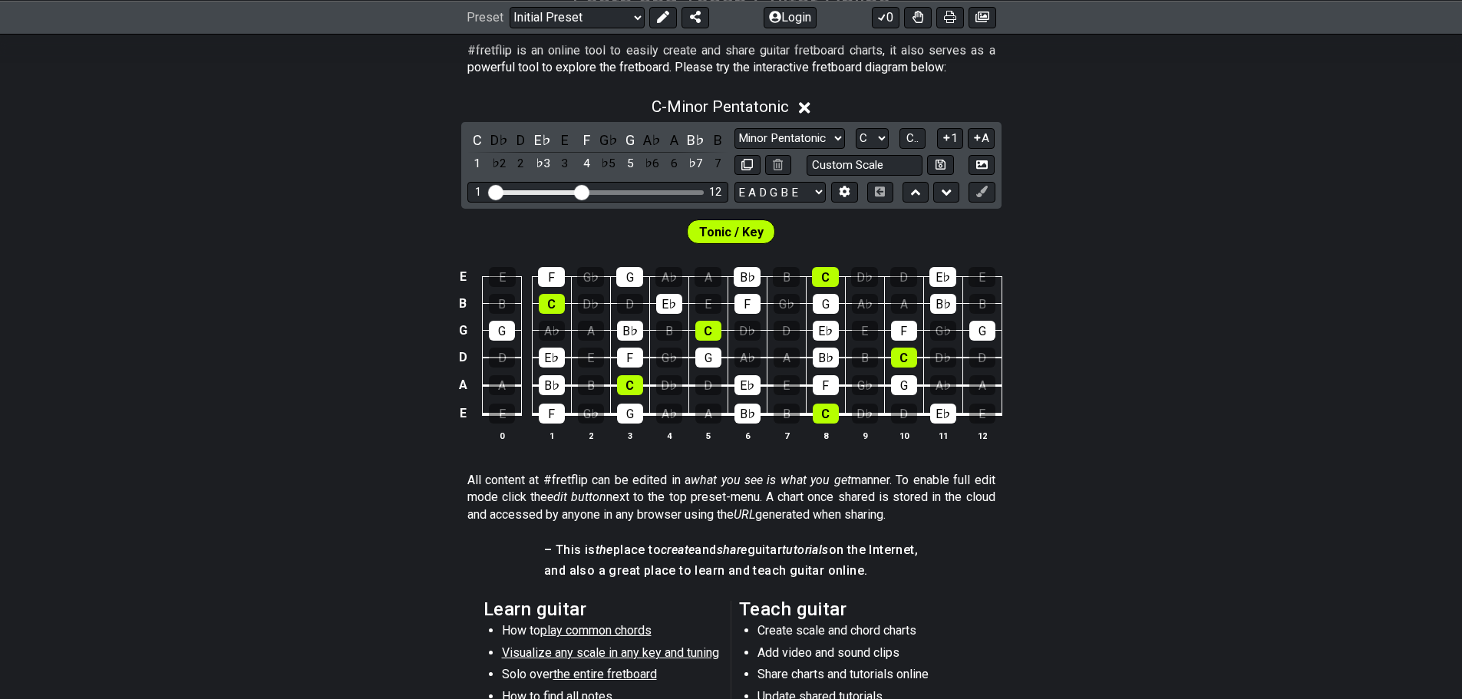
scroll to position [307, 0]
